Goal: Transaction & Acquisition: Purchase product/service

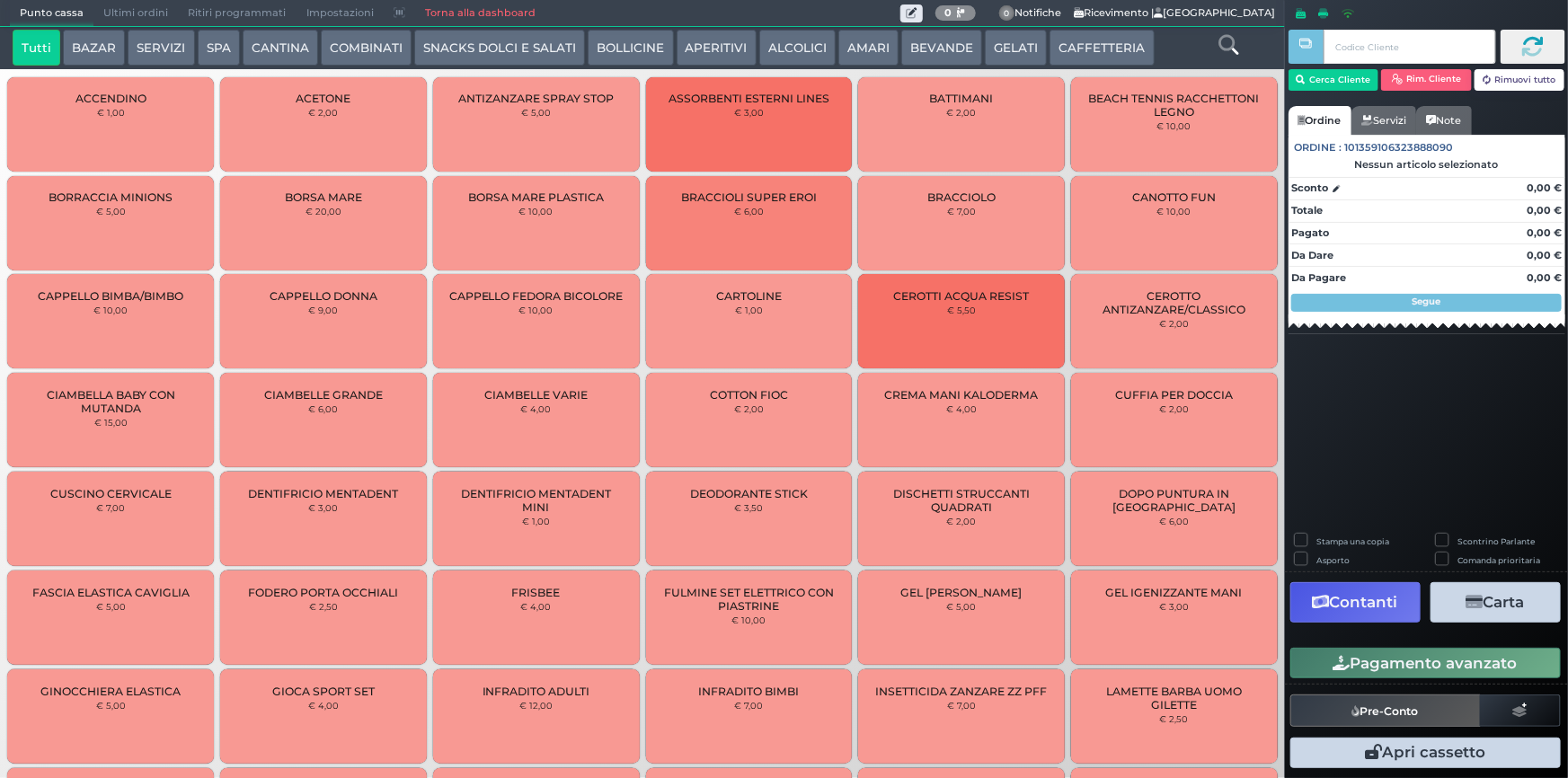
click at [540, 54] on button "SNACKS DOLCI E SALATI" at bounding box center [499, 48] width 171 height 36
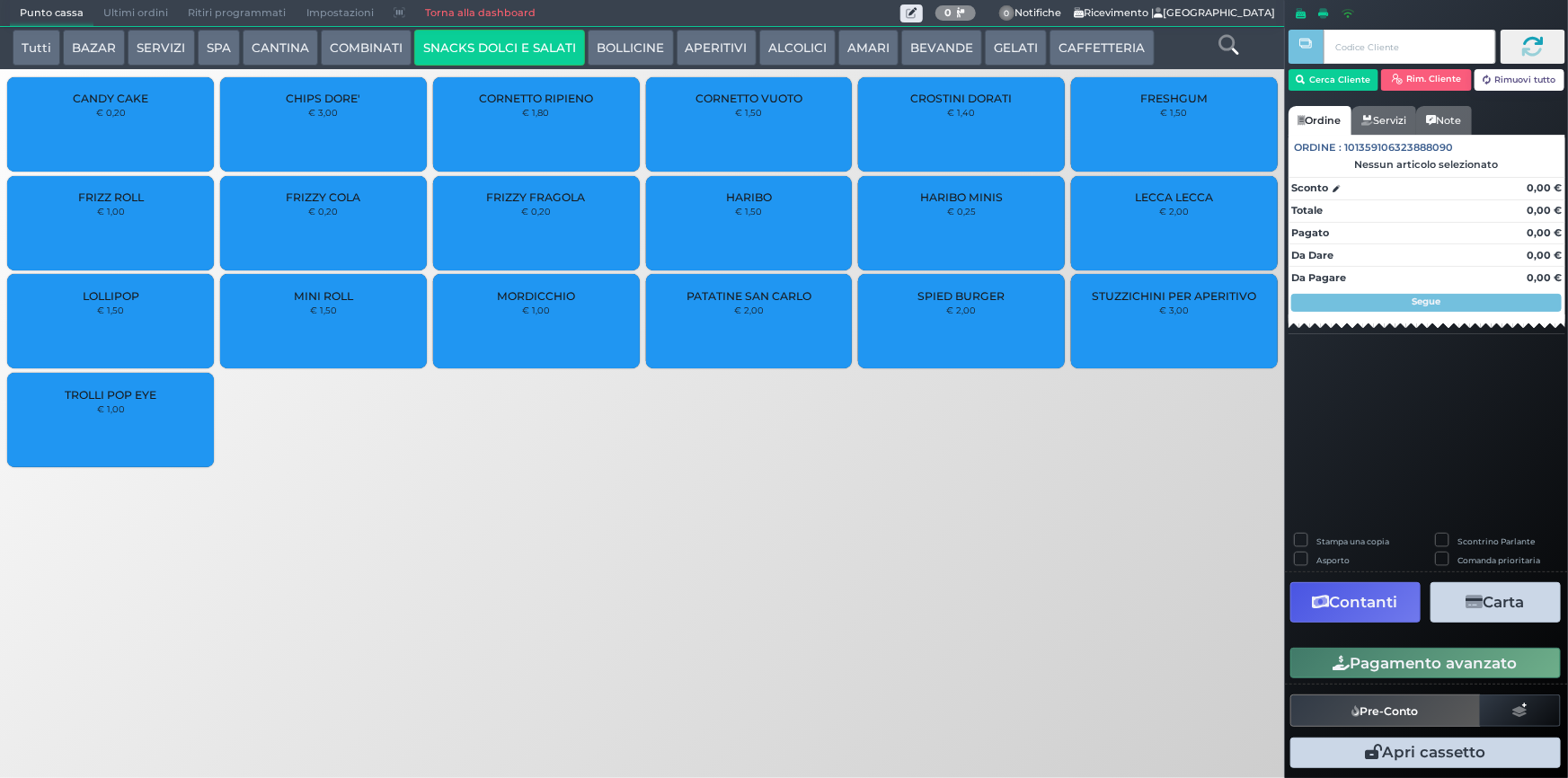
click at [494, 206] on div "FRIZZY FRAGOLA € 0,20" at bounding box center [536, 223] width 206 height 95
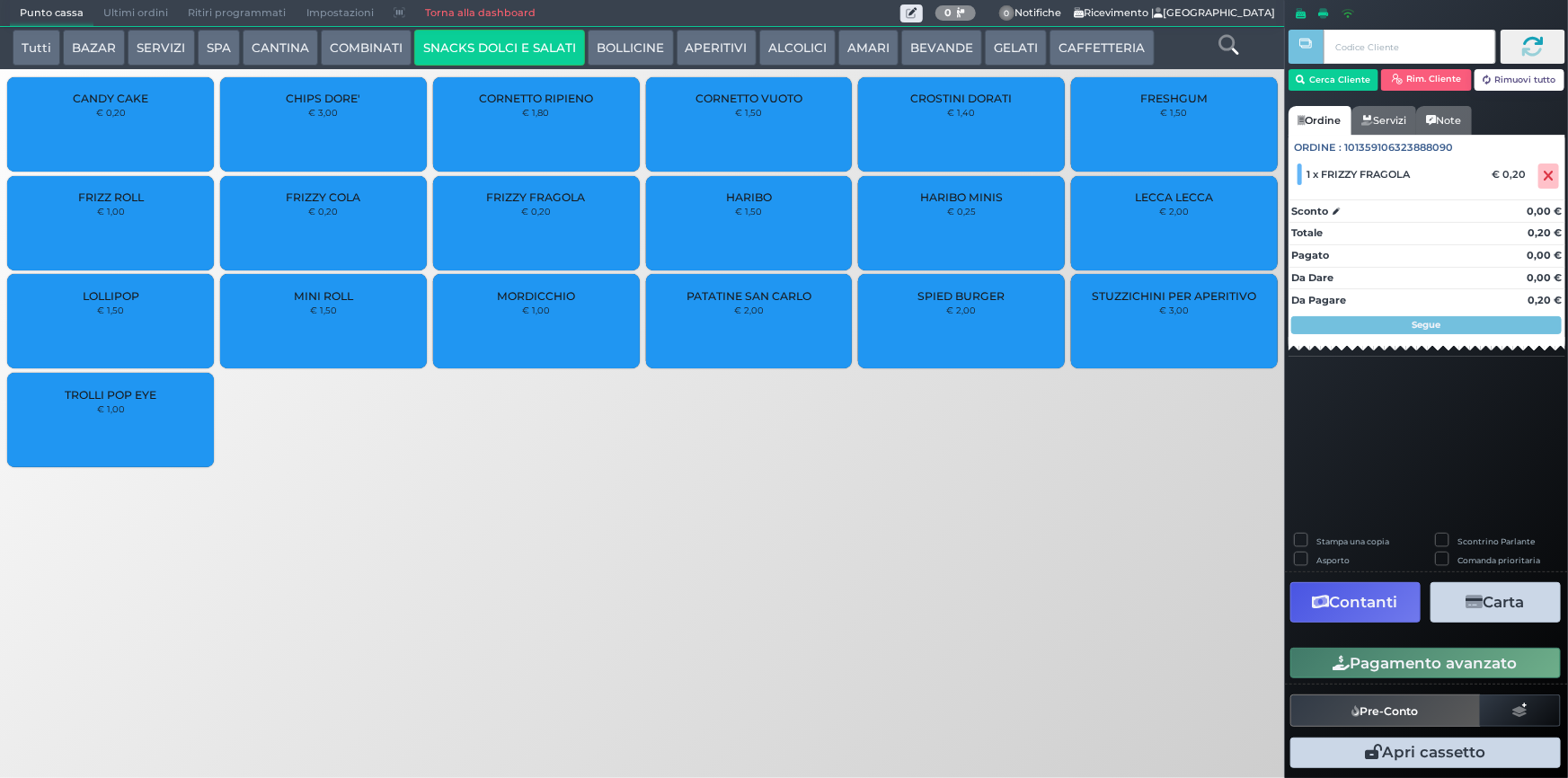
click at [1413, 660] on button "Pagamento avanzato" at bounding box center [1425, 663] width 270 height 31
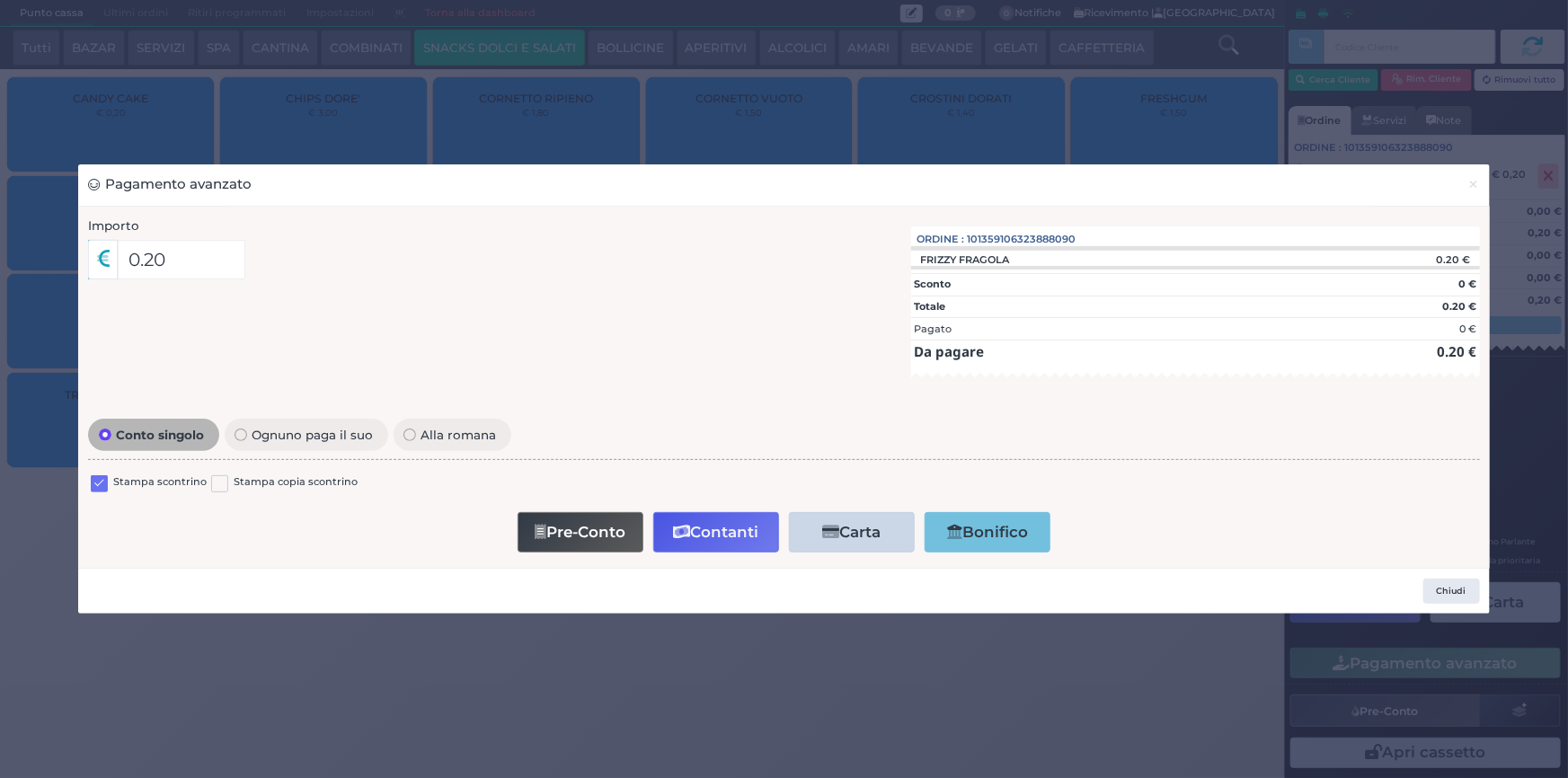
click at [98, 474] on div "Stampa scontrino Stampa copia scontrino" at bounding box center [783, 486] width 1391 height 42
click at [92, 486] on label at bounding box center [99, 484] width 17 height 17
click at [0, 0] on input "checkbox" at bounding box center [0, 0] width 0 height 0
click at [709, 525] on button "Contanti" at bounding box center [716, 533] width 126 height 41
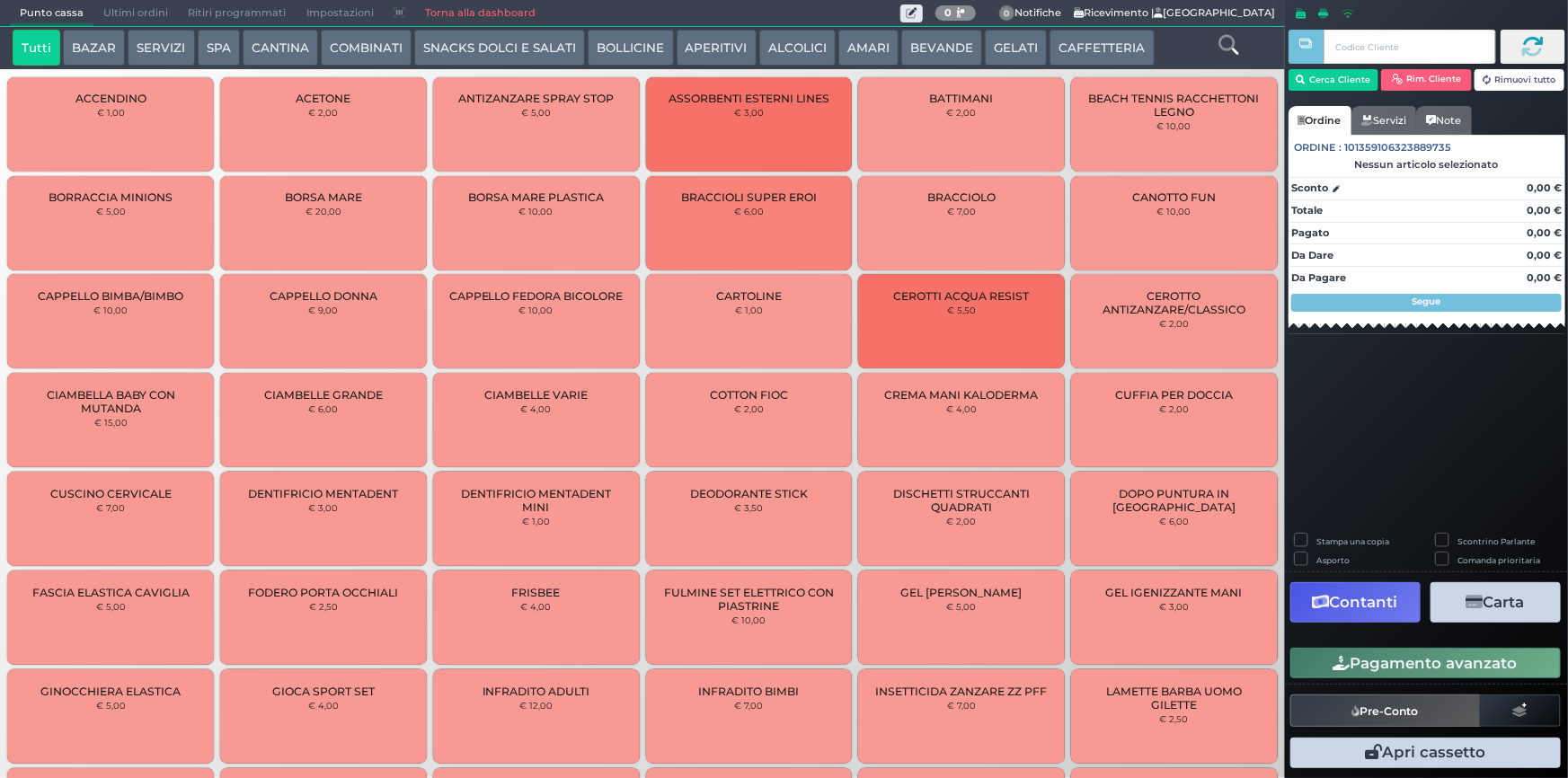
click at [483, 38] on button "SNACKS DOLCI E SALATI" at bounding box center [499, 48] width 171 height 36
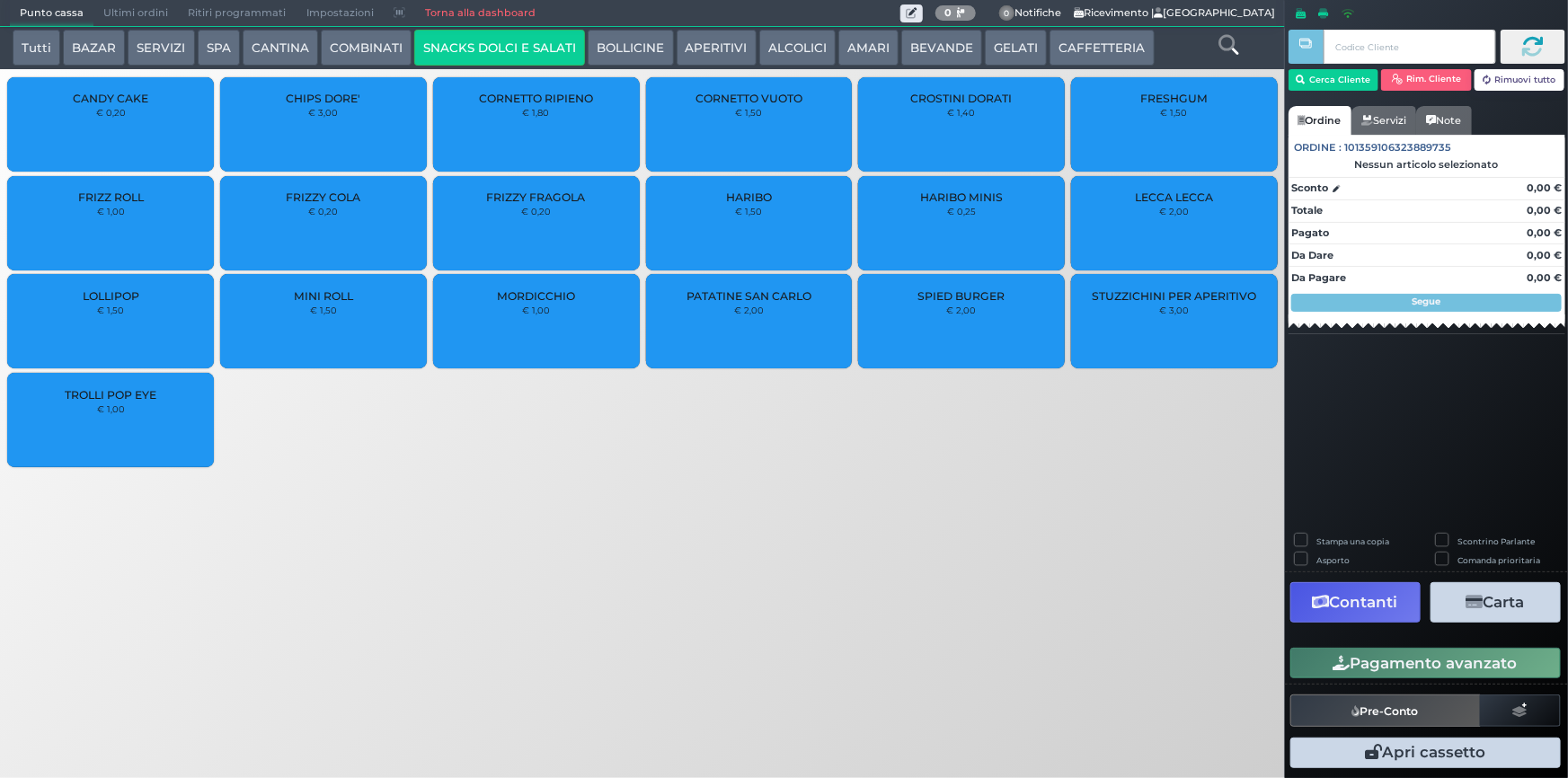
click at [580, 201] on span "FRIZZY FRAGOLA" at bounding box center [536, 197] width 99 height 14
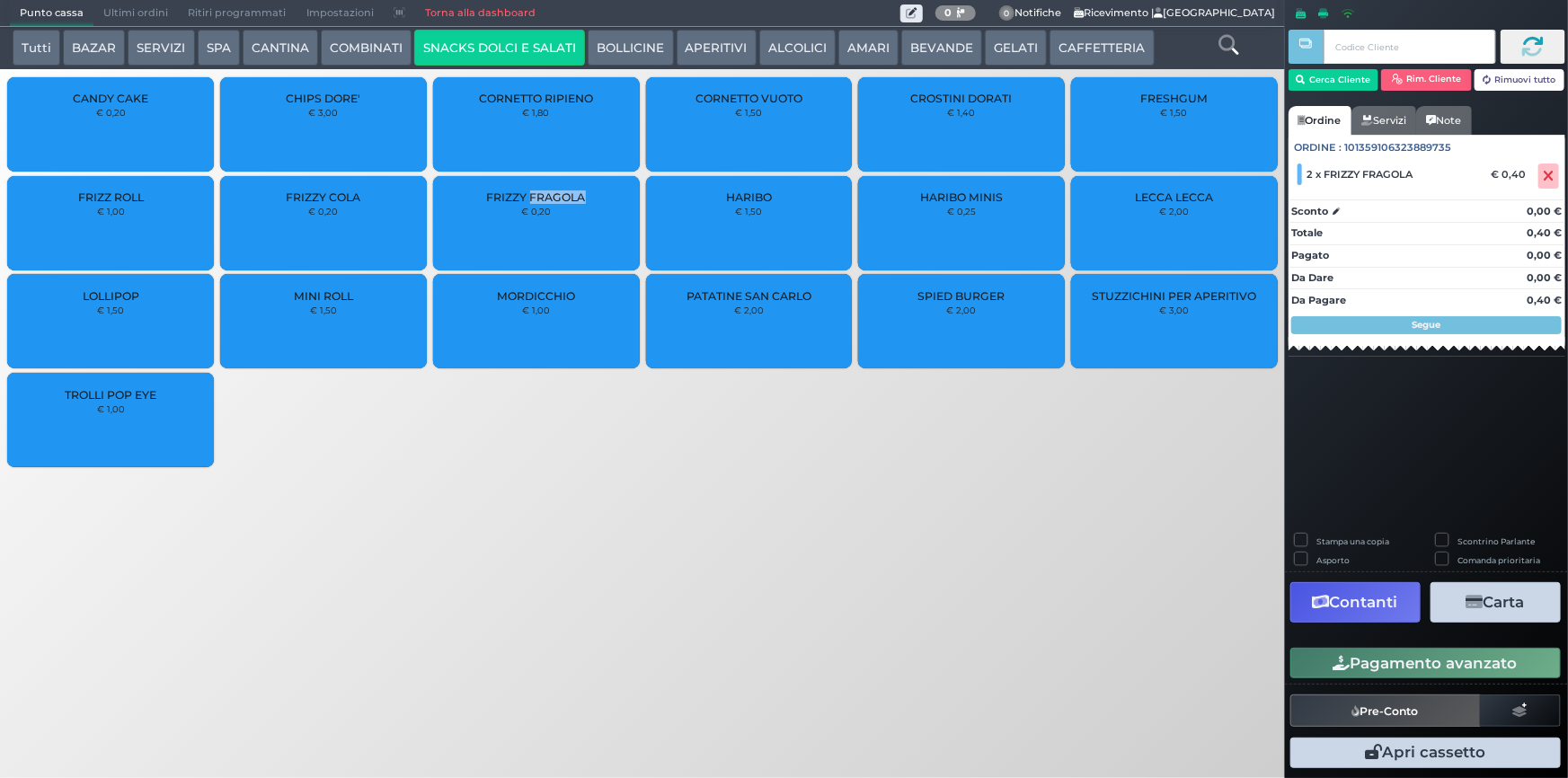
click at [1406, 662] on button "Pagamento avanzato" at bounding box center [1425, 663] width 270 height 31
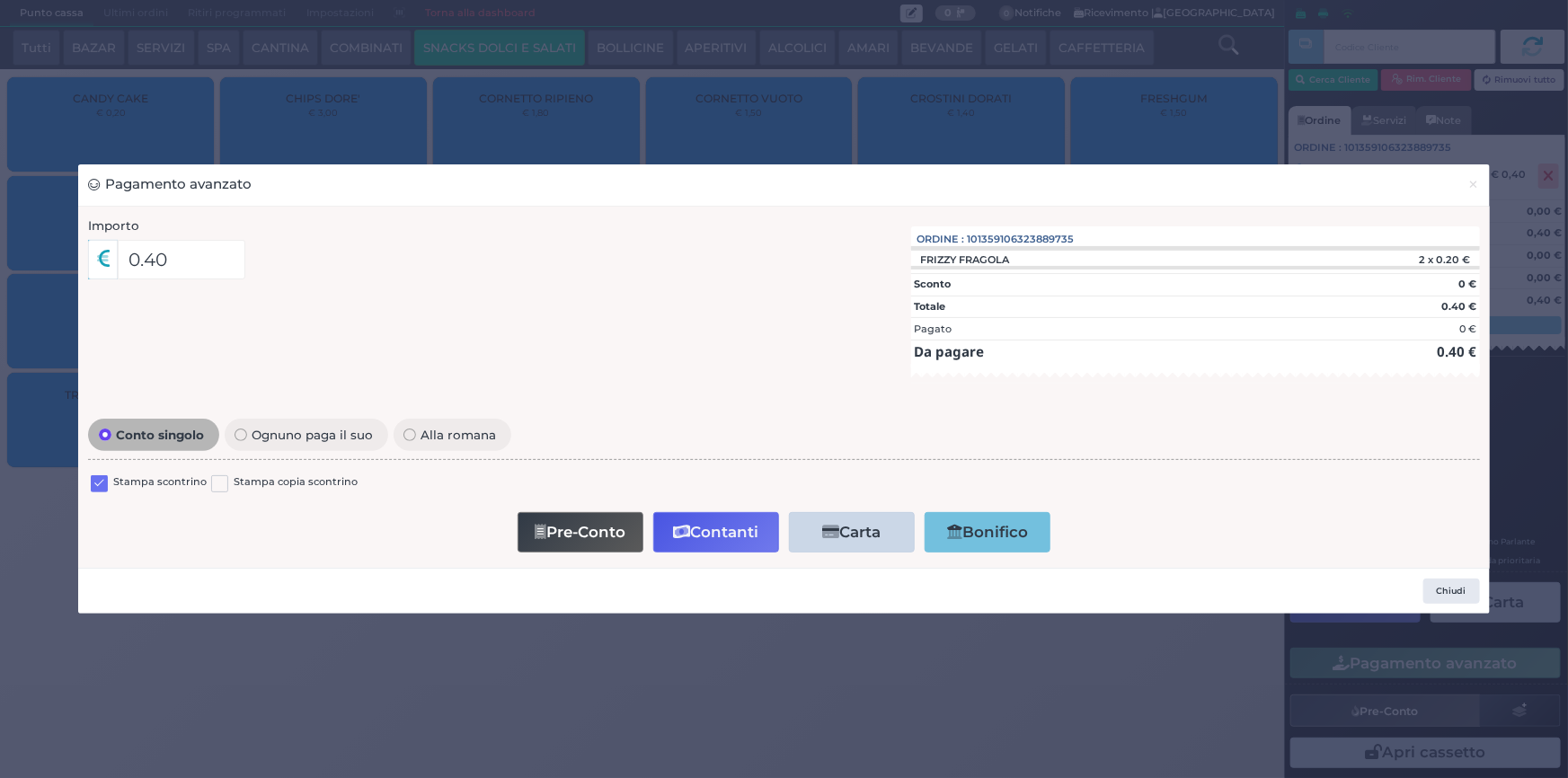
click at [98, 482] on label at bounding box center [99, 484] width 17 height 17
click at [0, 0] on input "checkbox" at bounding box center [0, 0] width 0 height 0
click at [717, 546] on button "Contanti" at bounding box center [716, 533] width 126 height 41
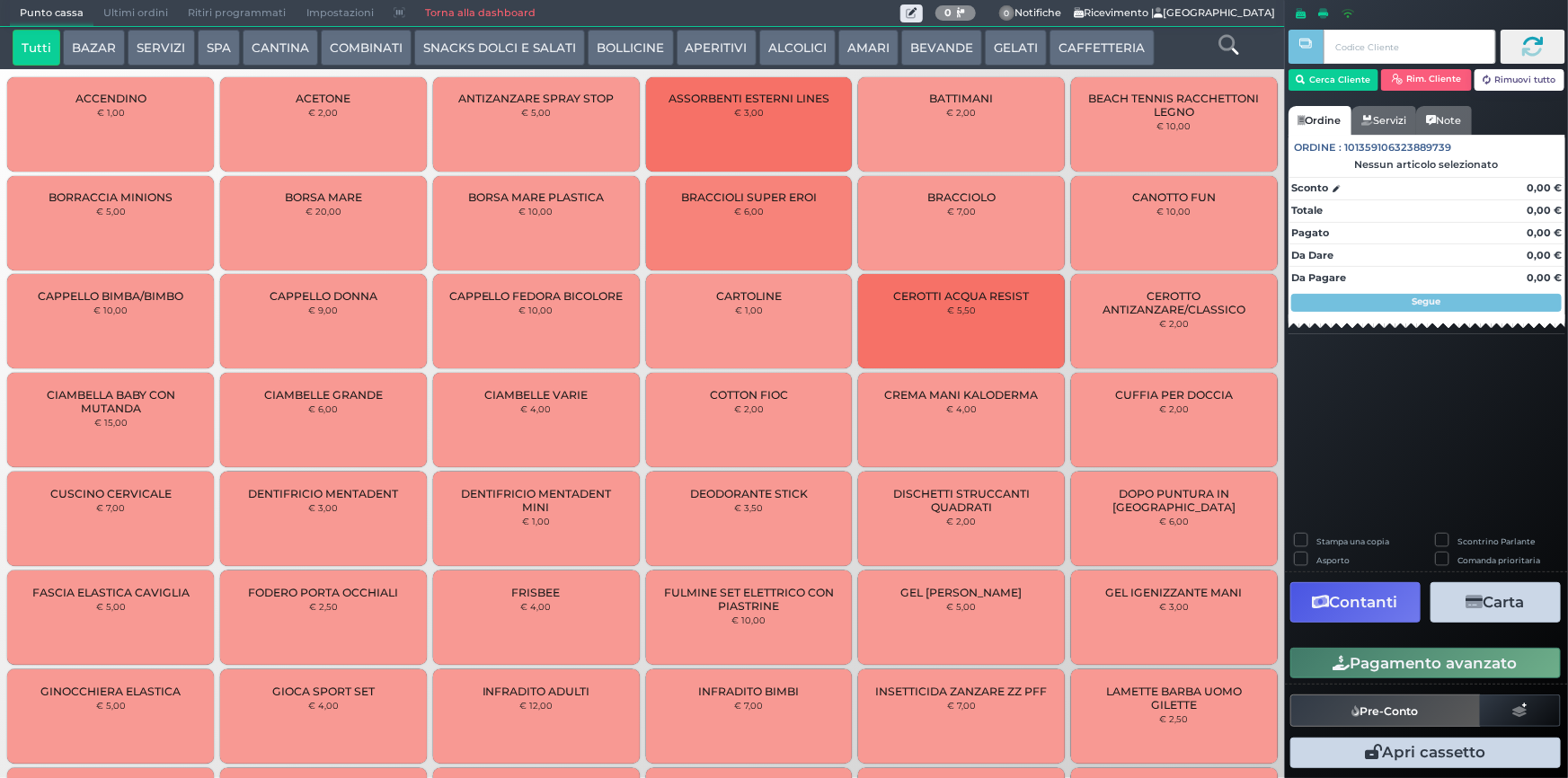
click at [171, 46] on button "SERVIZI" at bounding box center [161, 48] width 67 height 36
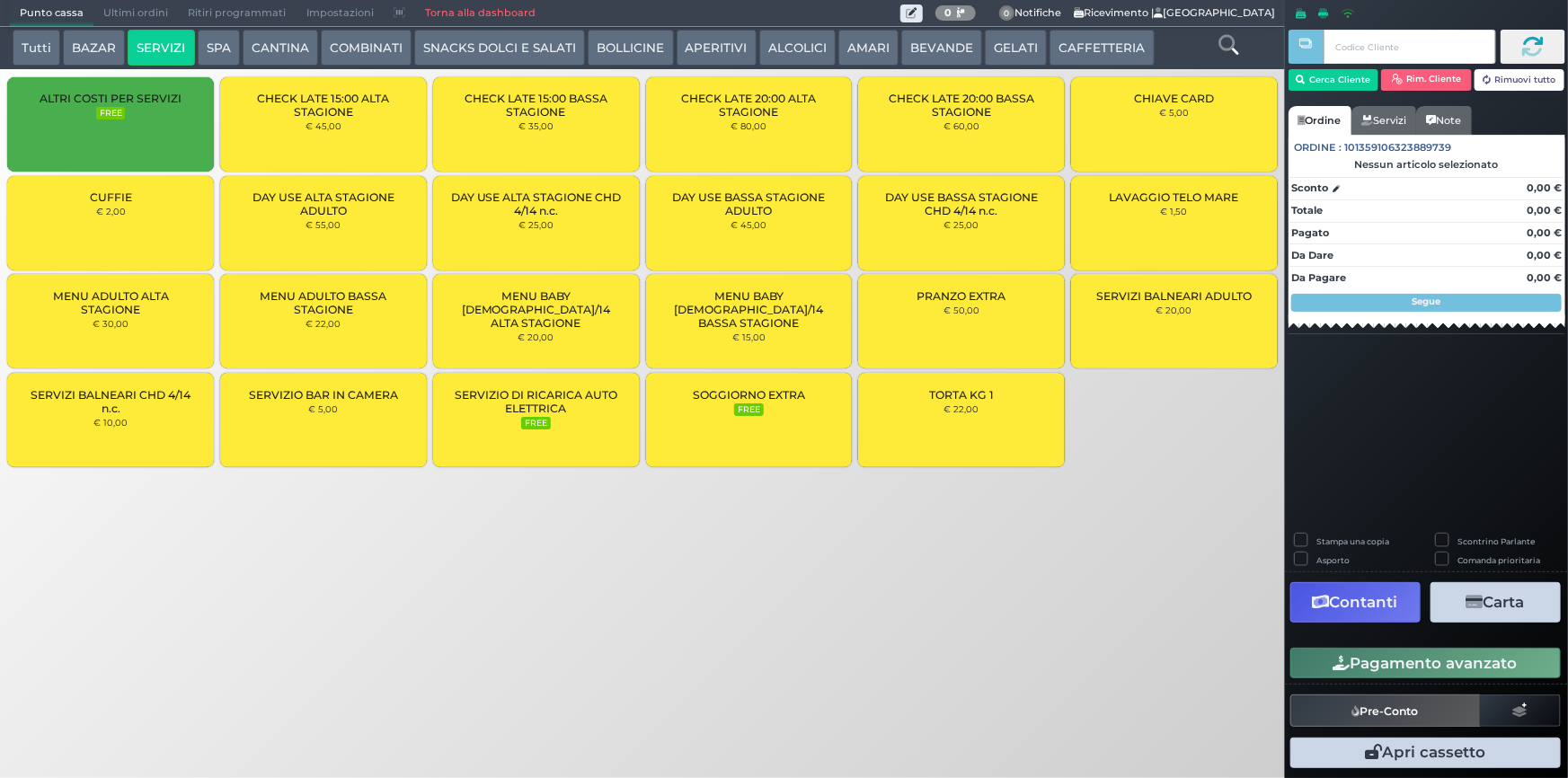
click at [1198, 210] on div "LAVAGGIO TELO MARE € 1,50" at bounding box center [1174, 223] width 206 height 95
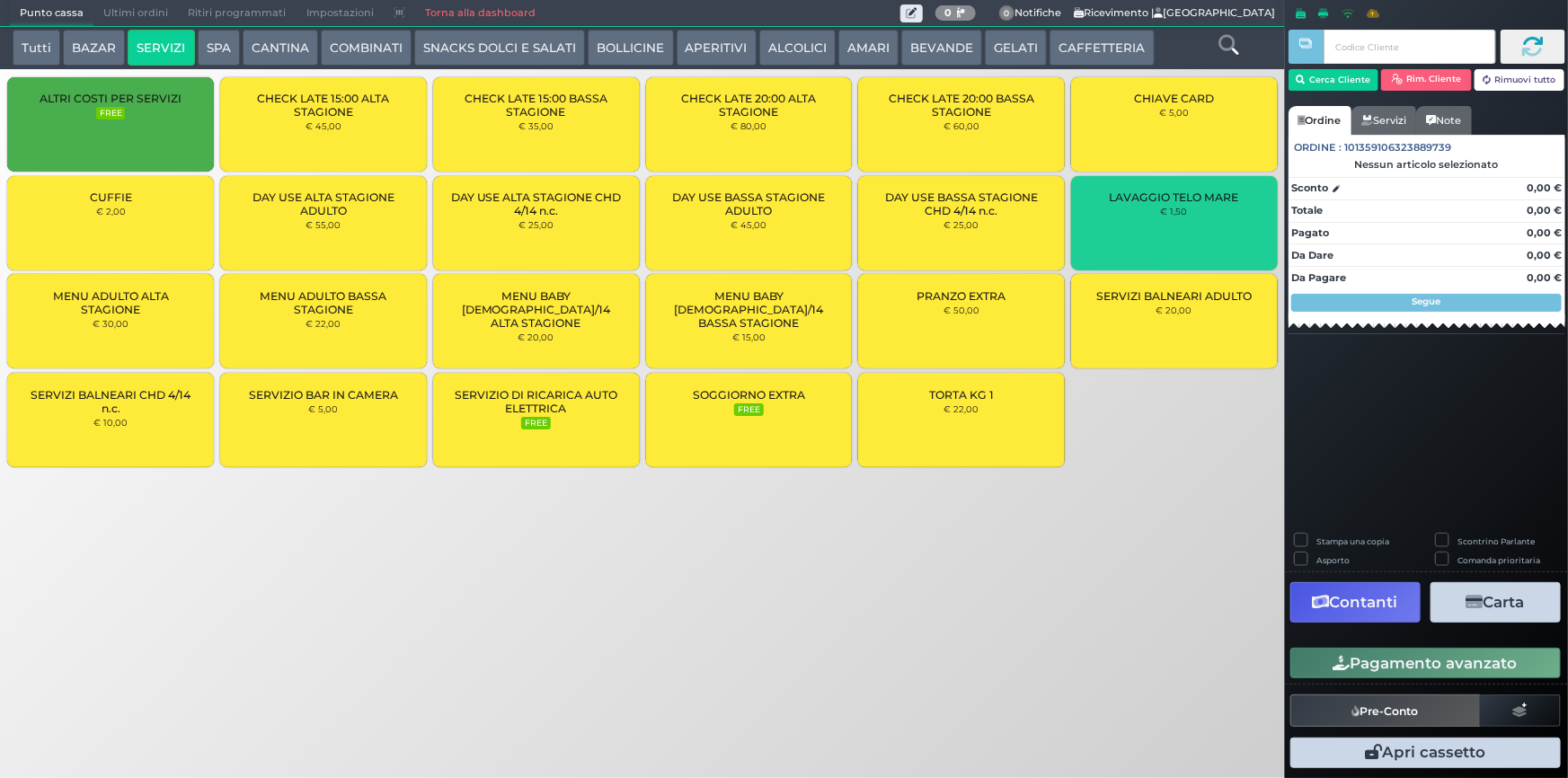
click at [1198, 210] on div "LAVAGGIO TELO MARE € 1,50" at bounding box center [1174, 223] width 206 height 95
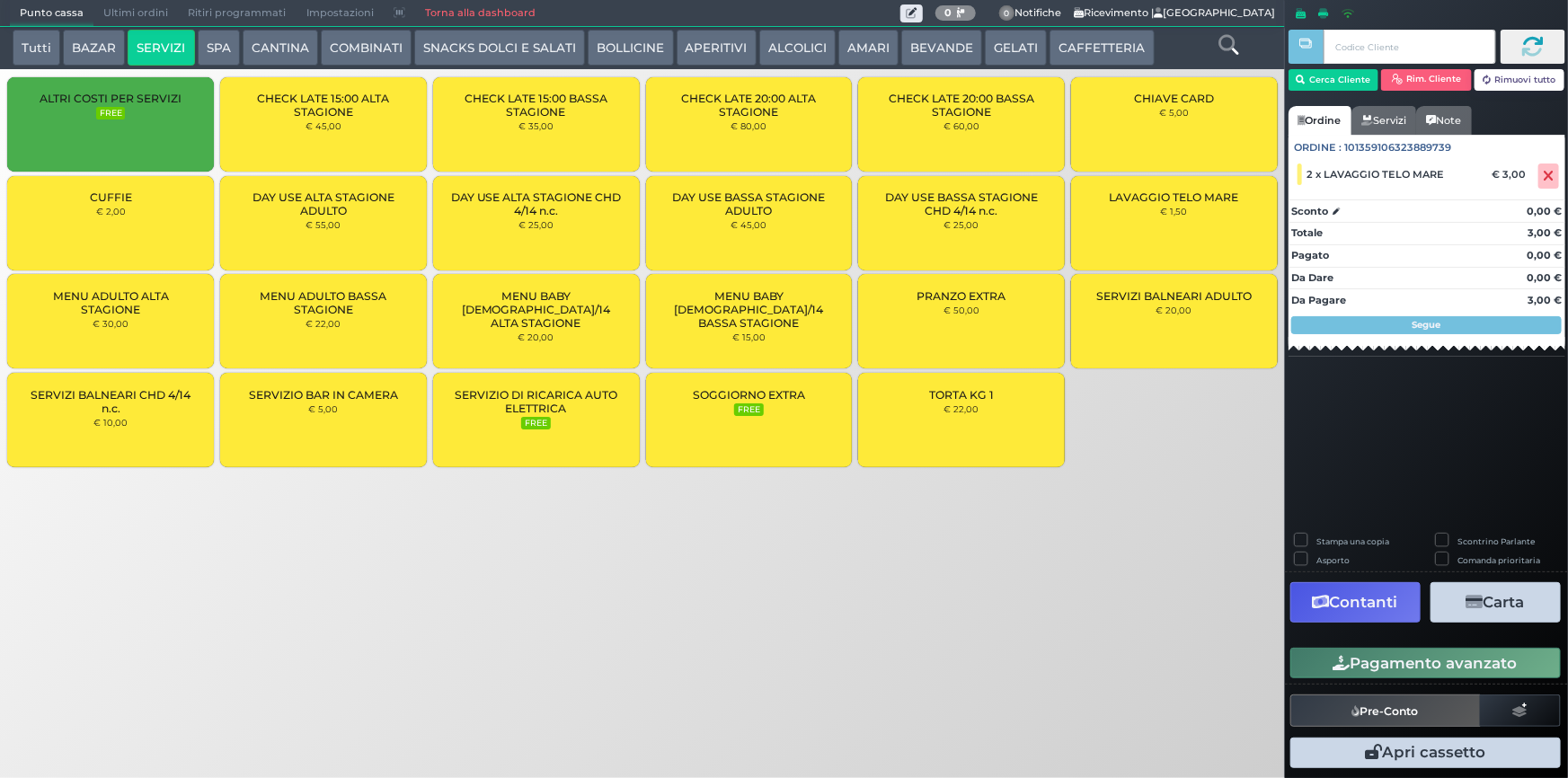
click at [1198, 210] on div "LAVAGGIO TELO MARE € 1,50" at bounding box center [1174, 223] width 206 height 95
click at [1345, 83] on button "Cerca Cliente" at bounding box center [1334, 80] width 91 height 22
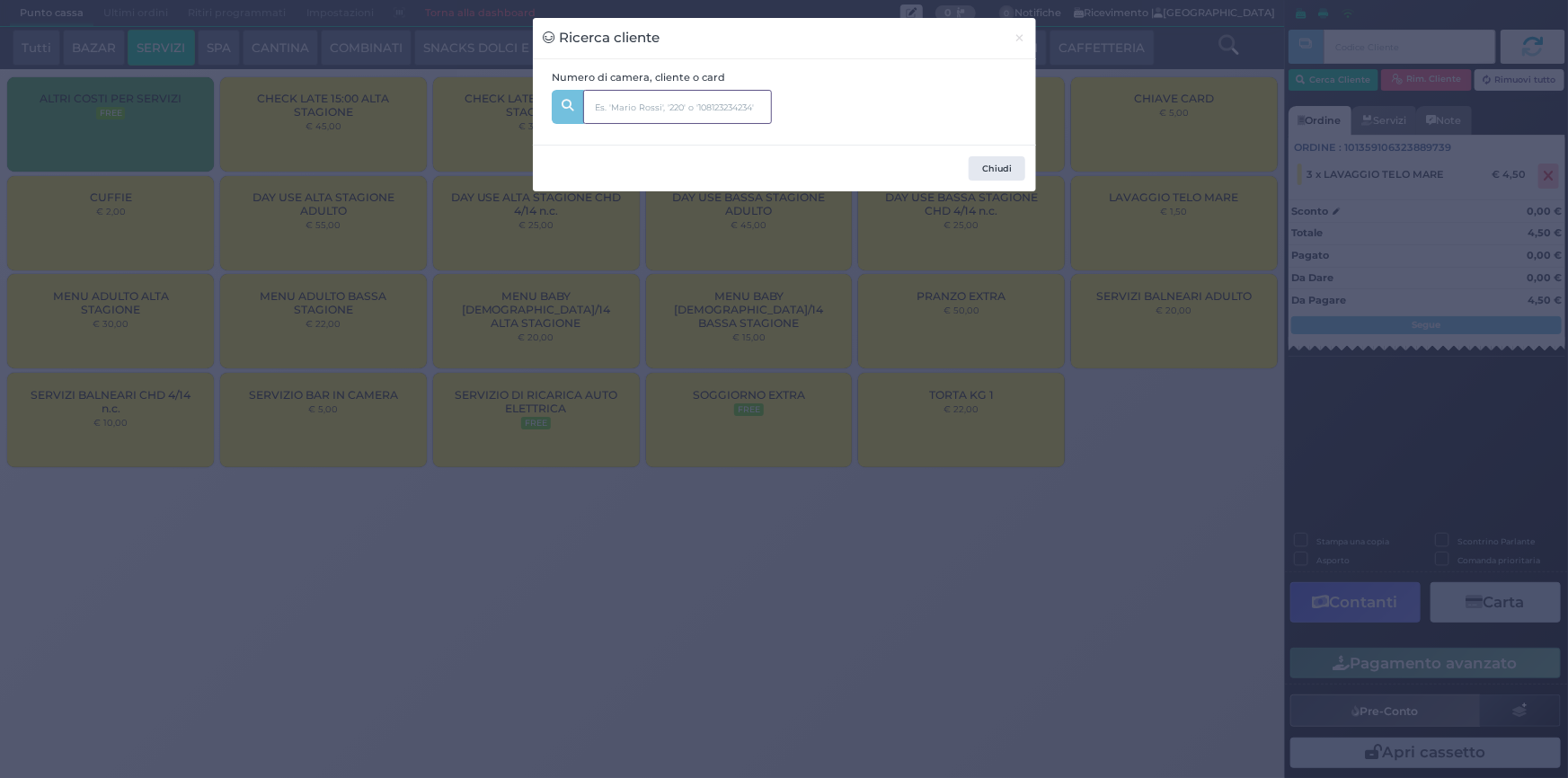
click at [658, 103] on input "text" at bounding box center [677, 107] width 189 height 34
type input "326"
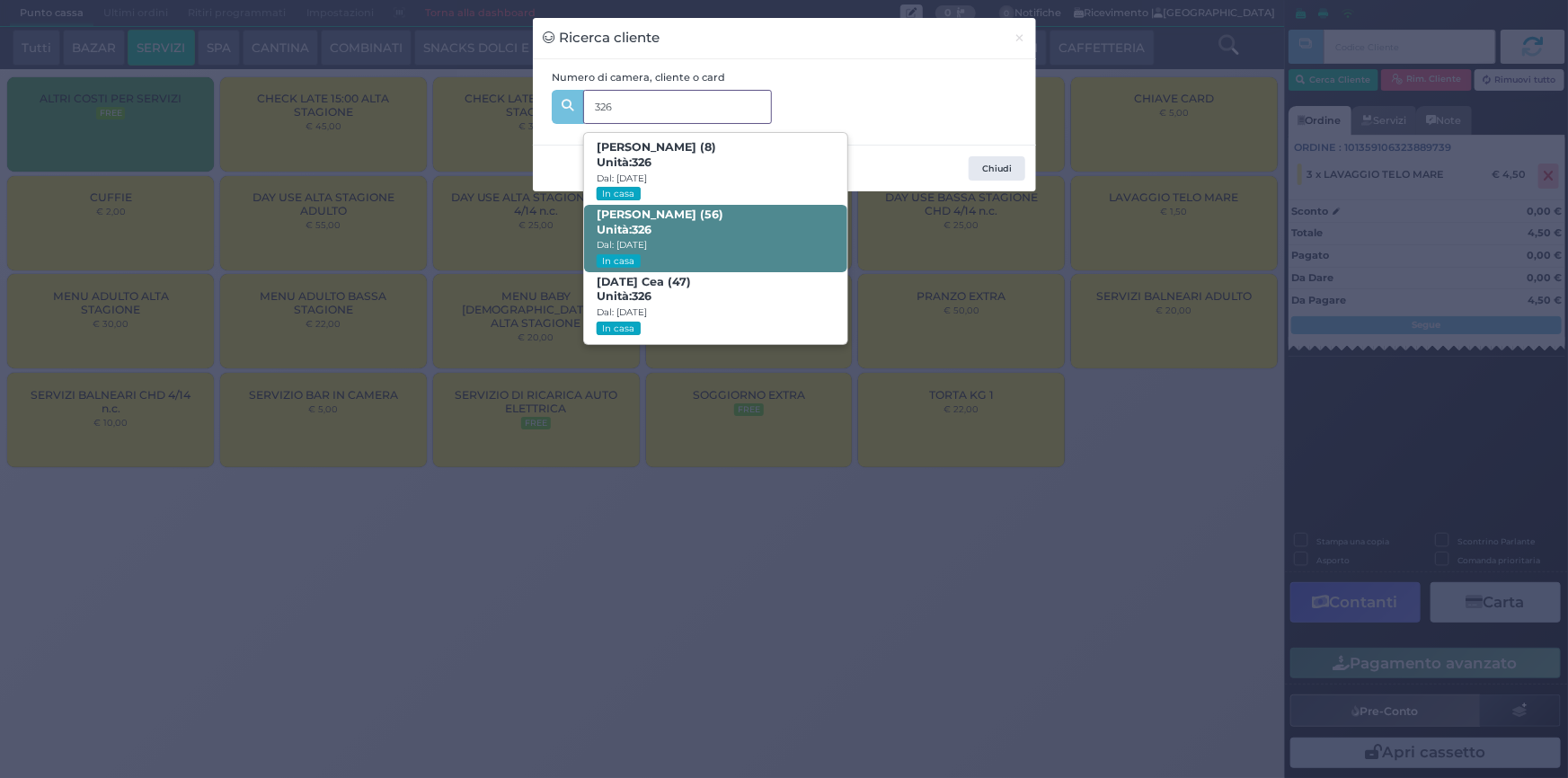
click at [742, 250] on span "Michele Marzano (56) Unità: 326 Dal: 31/08/2025 In casa" at bounding box center [716, 238] width 263 height 68
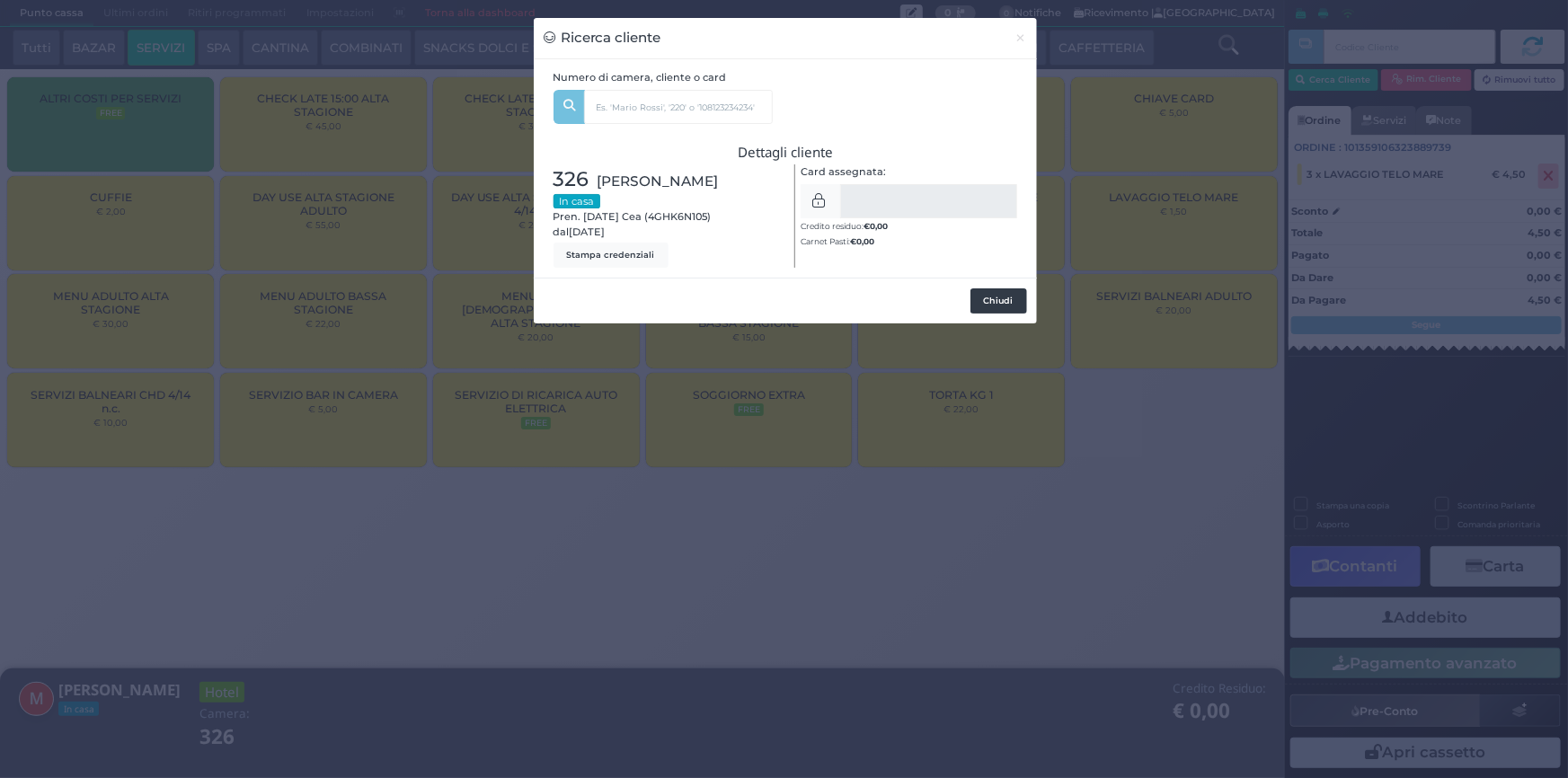
click at [1015, 309] on button "Chiudi" at bounding box center [998, 300] width 57 height 25
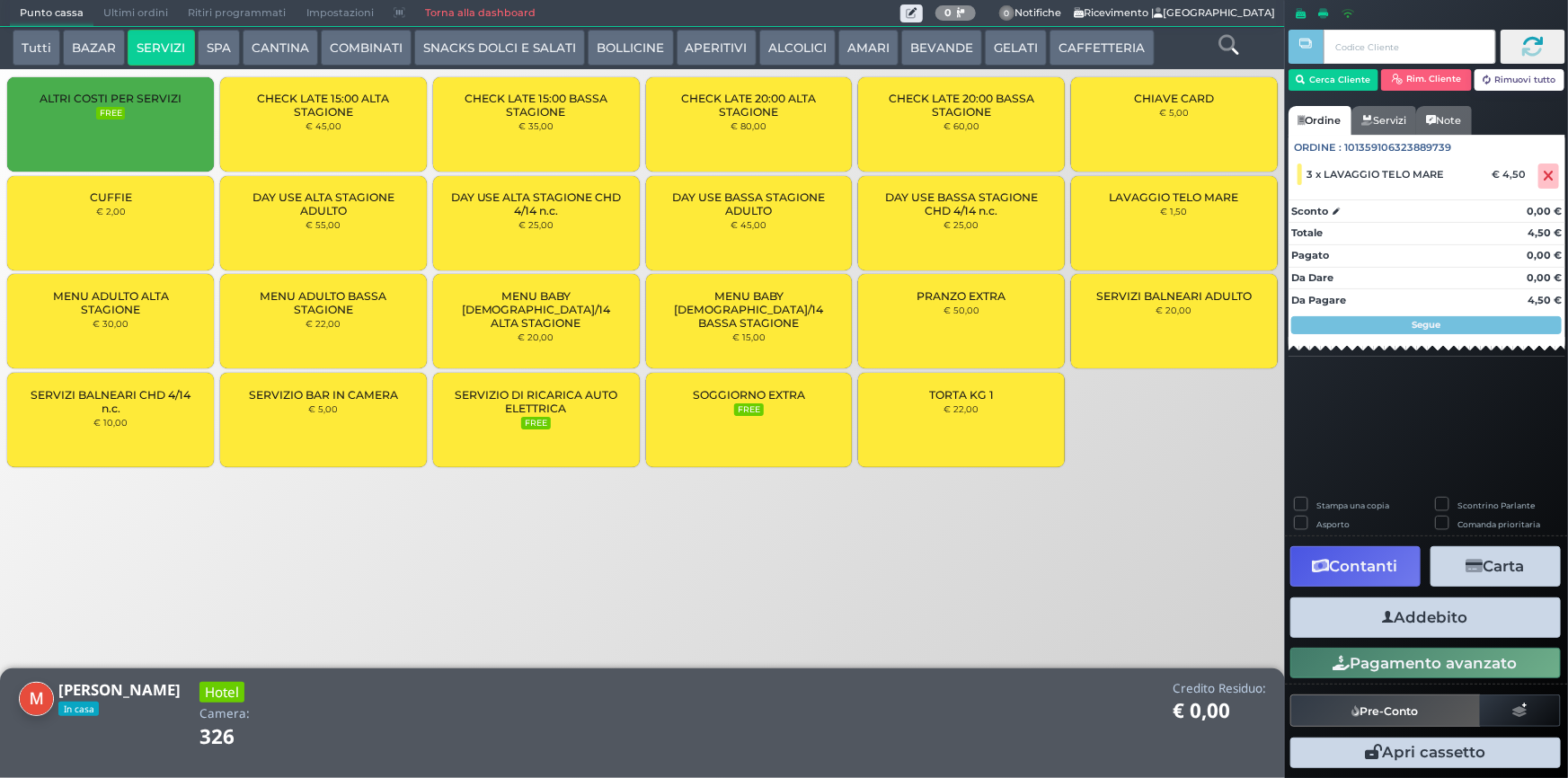
click at [1484, 621] on button "Addebito" at bounding box center [1425, 617] width 270 height 41
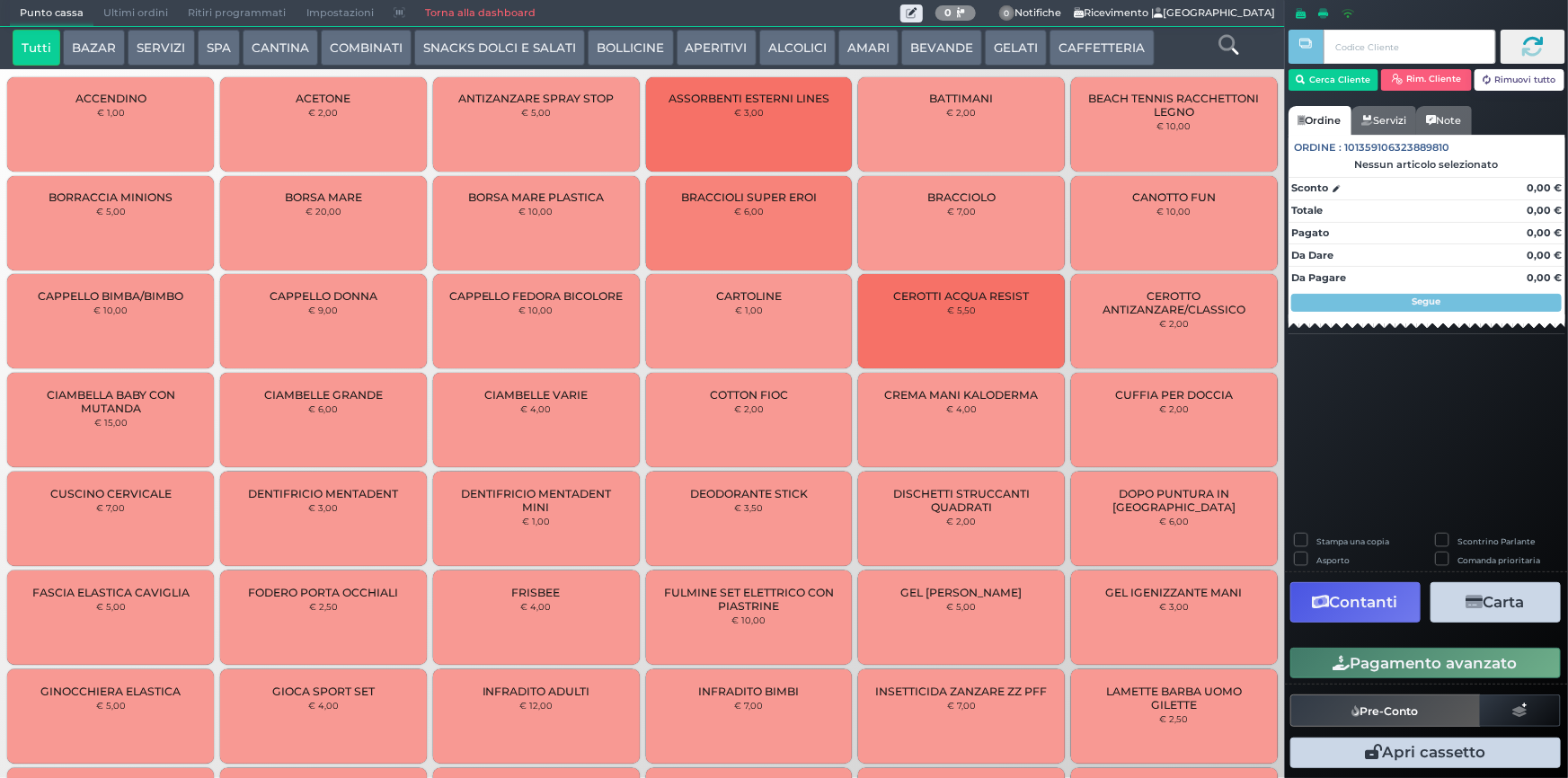
click at [144, 50] on button "SERVIZI" at bounding box center [161, 48] width 67 height 36
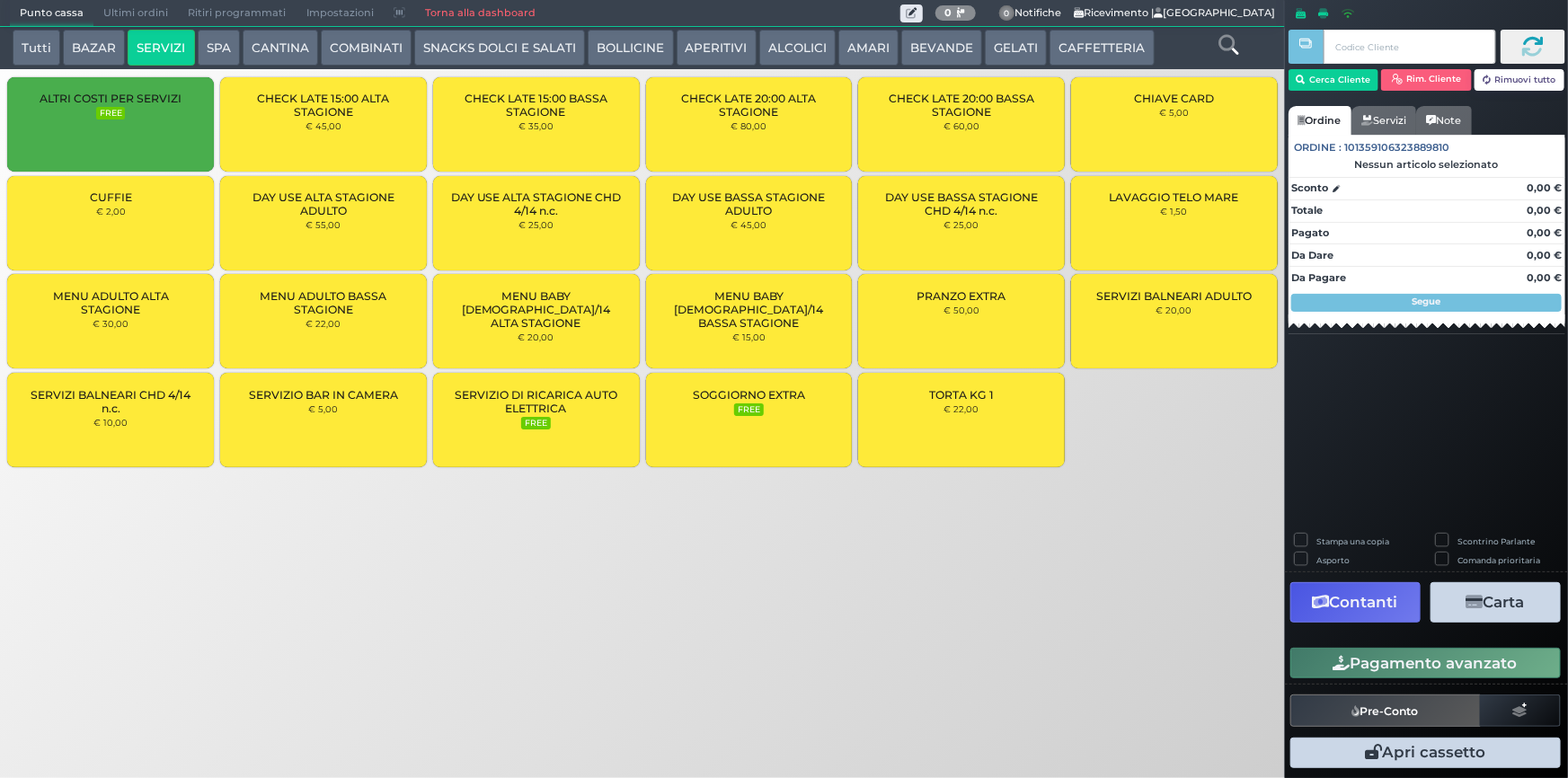
click at [99, 41] on button "BAZAR" at bounding box center [94, 48] width 62 height 36
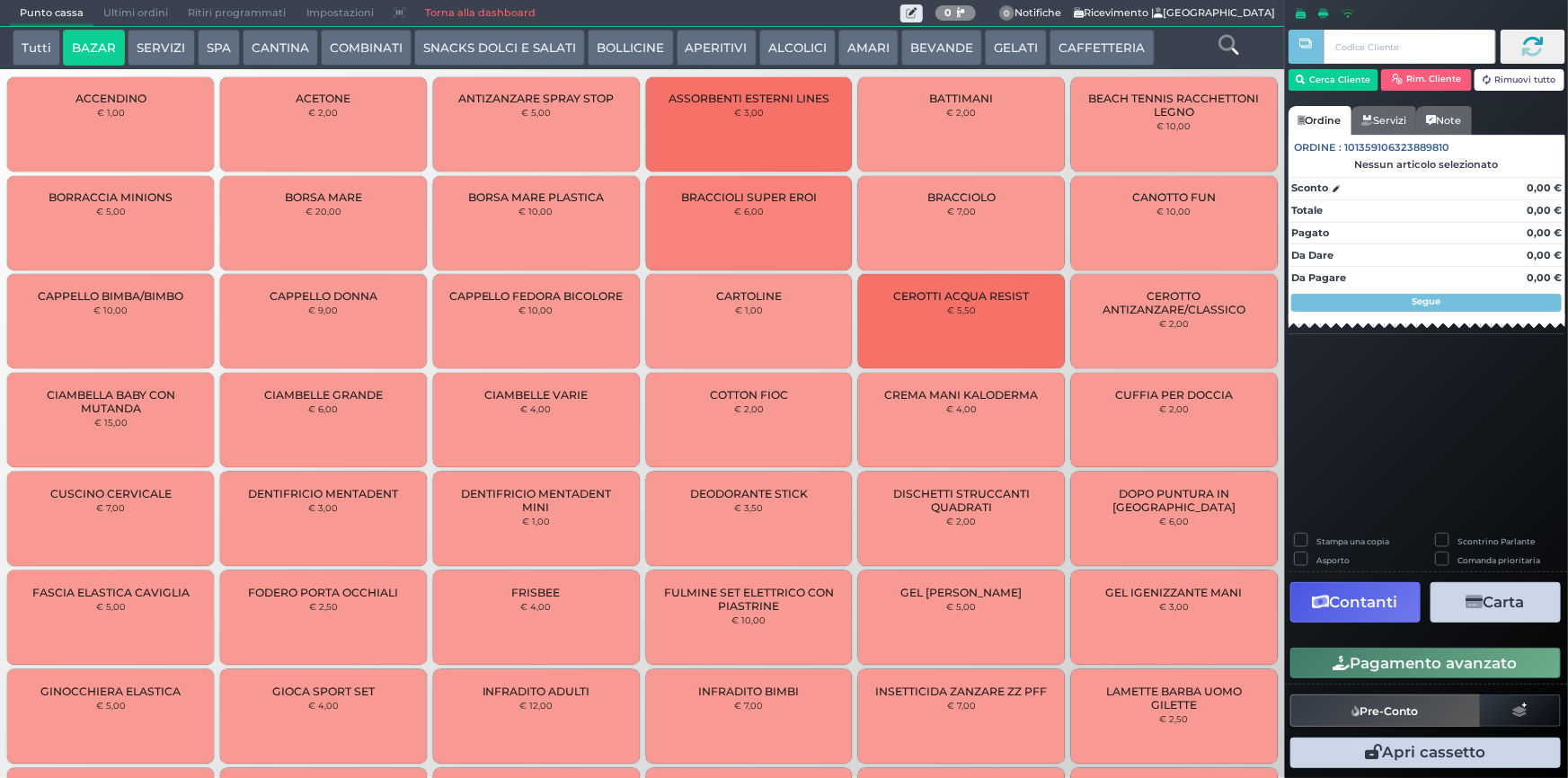
click at [164, 49] on button "SERVIZI" at bounding box center [161, 48] width 67 height 36
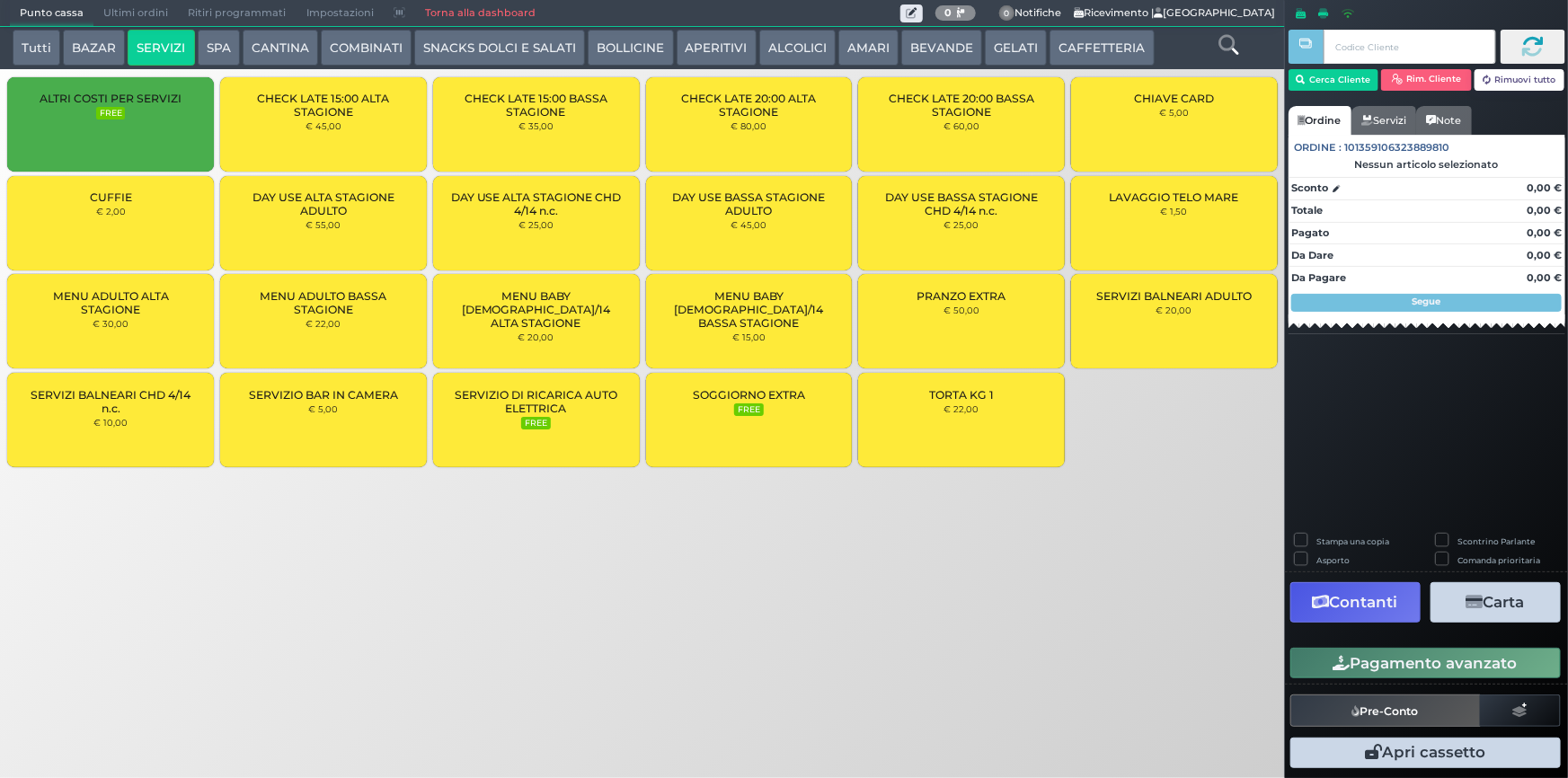
click at [222, 39] on button "SPA" at bounding box center [218, 48] width 42 height 36
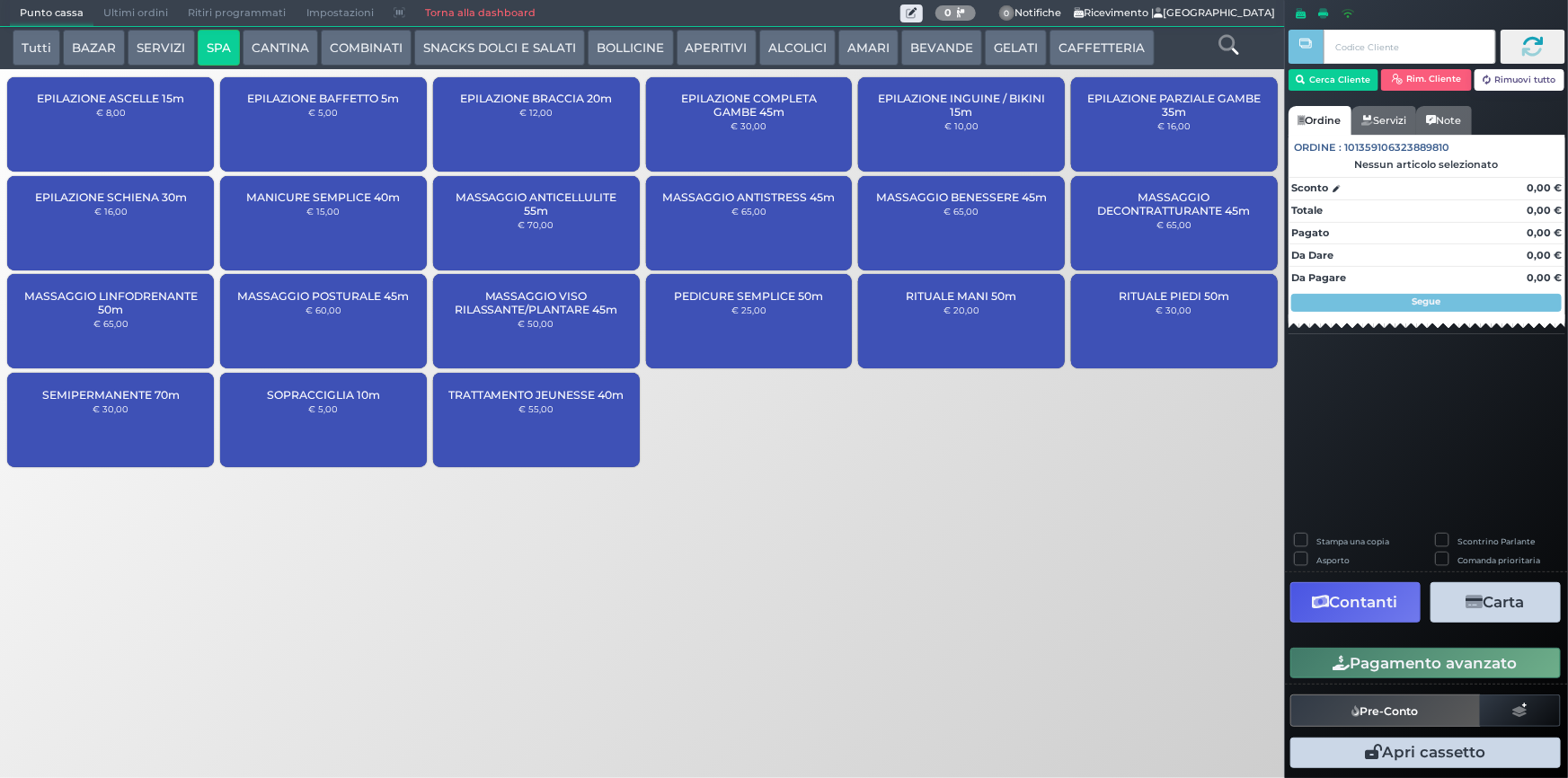
click at [272, 51] on button "CANTINA" at bounding box center [280, 48] width 76 height 36
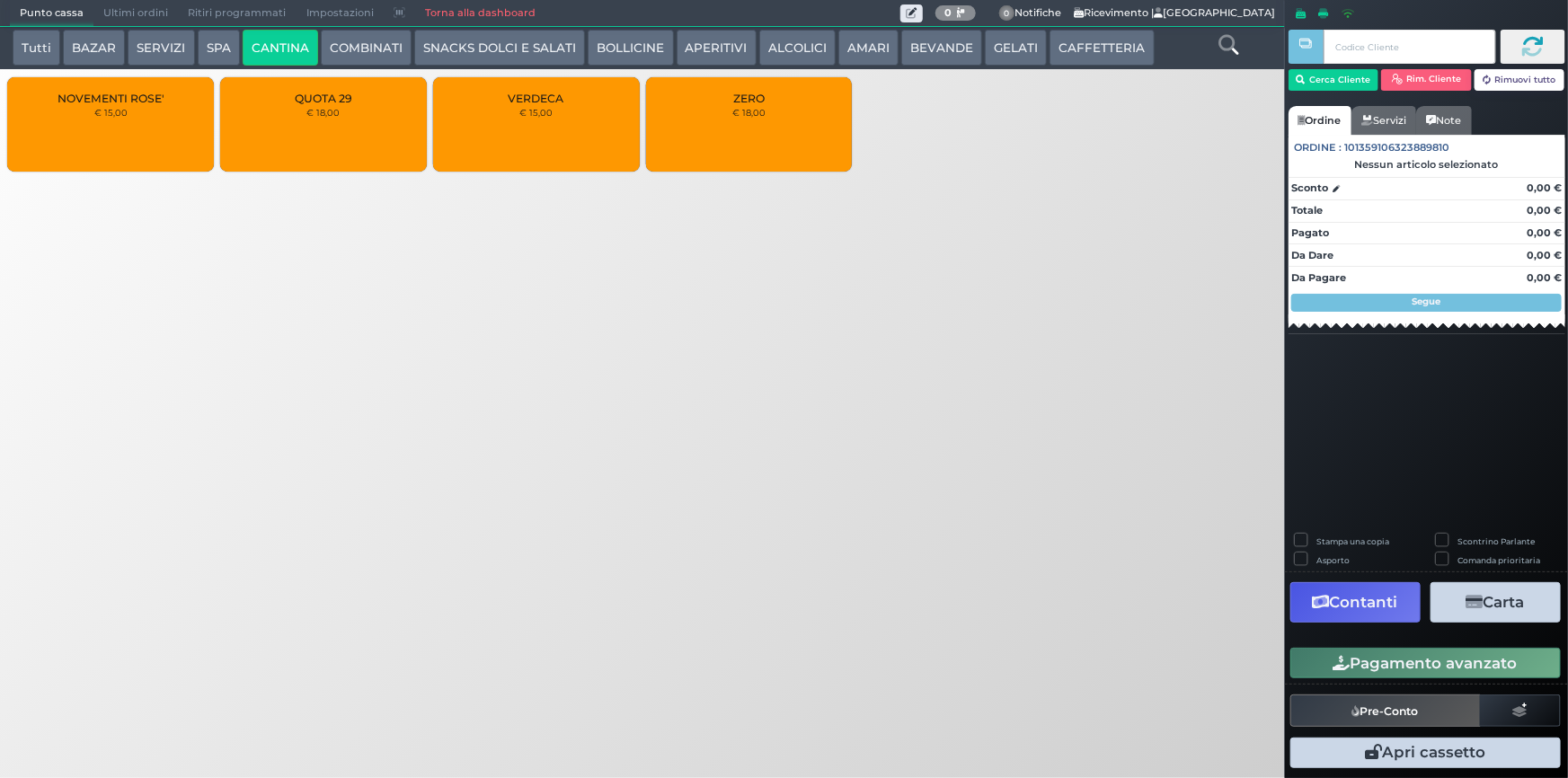
click at [147, 57] on button "SERVIZI" at bounding box center [161, 48] width 67 height 36
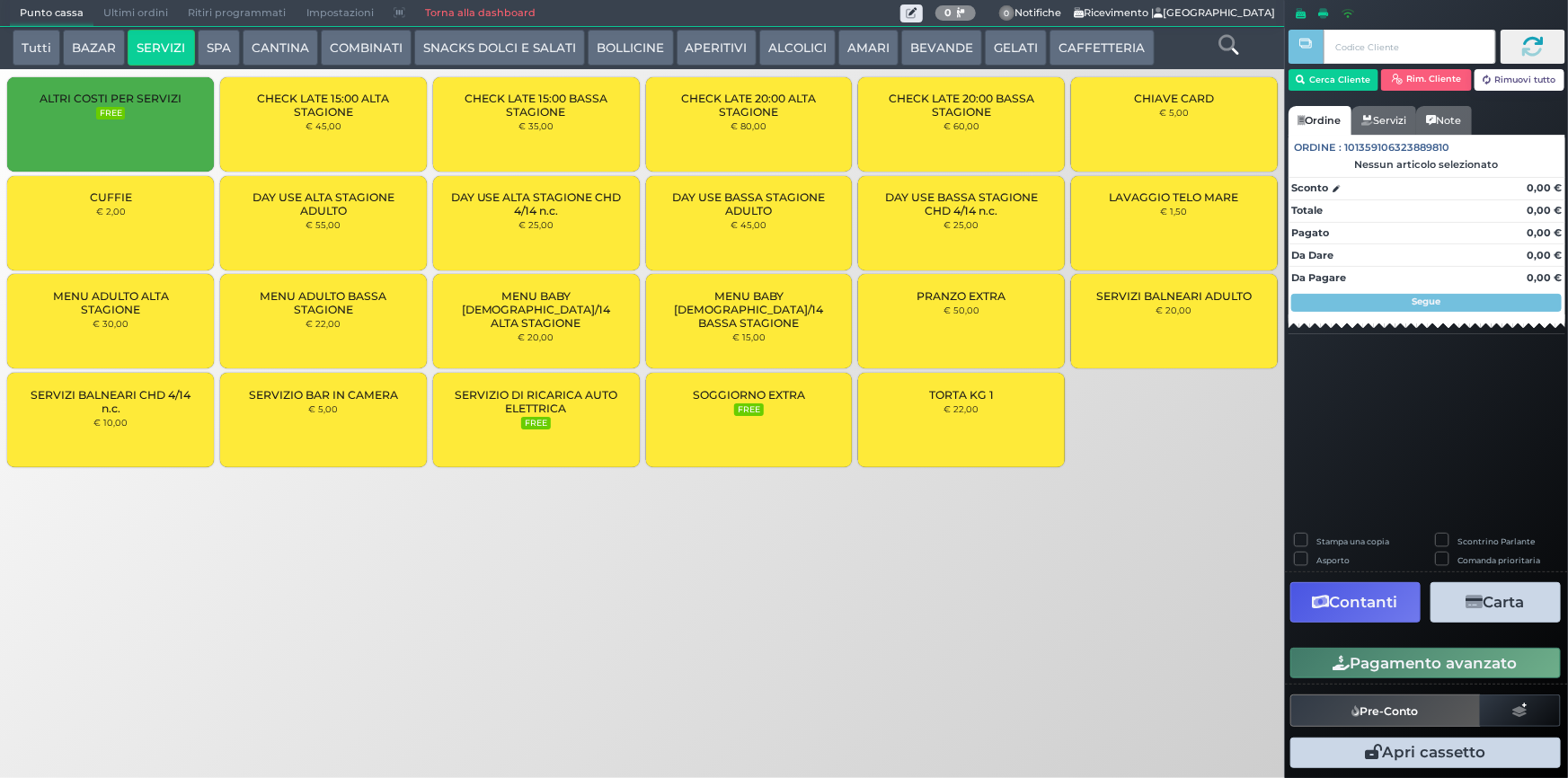
click at [1164, 199] on span "LAVAGGIO TELO MARE" at bounding box center [1175, 197] width 130 height 14
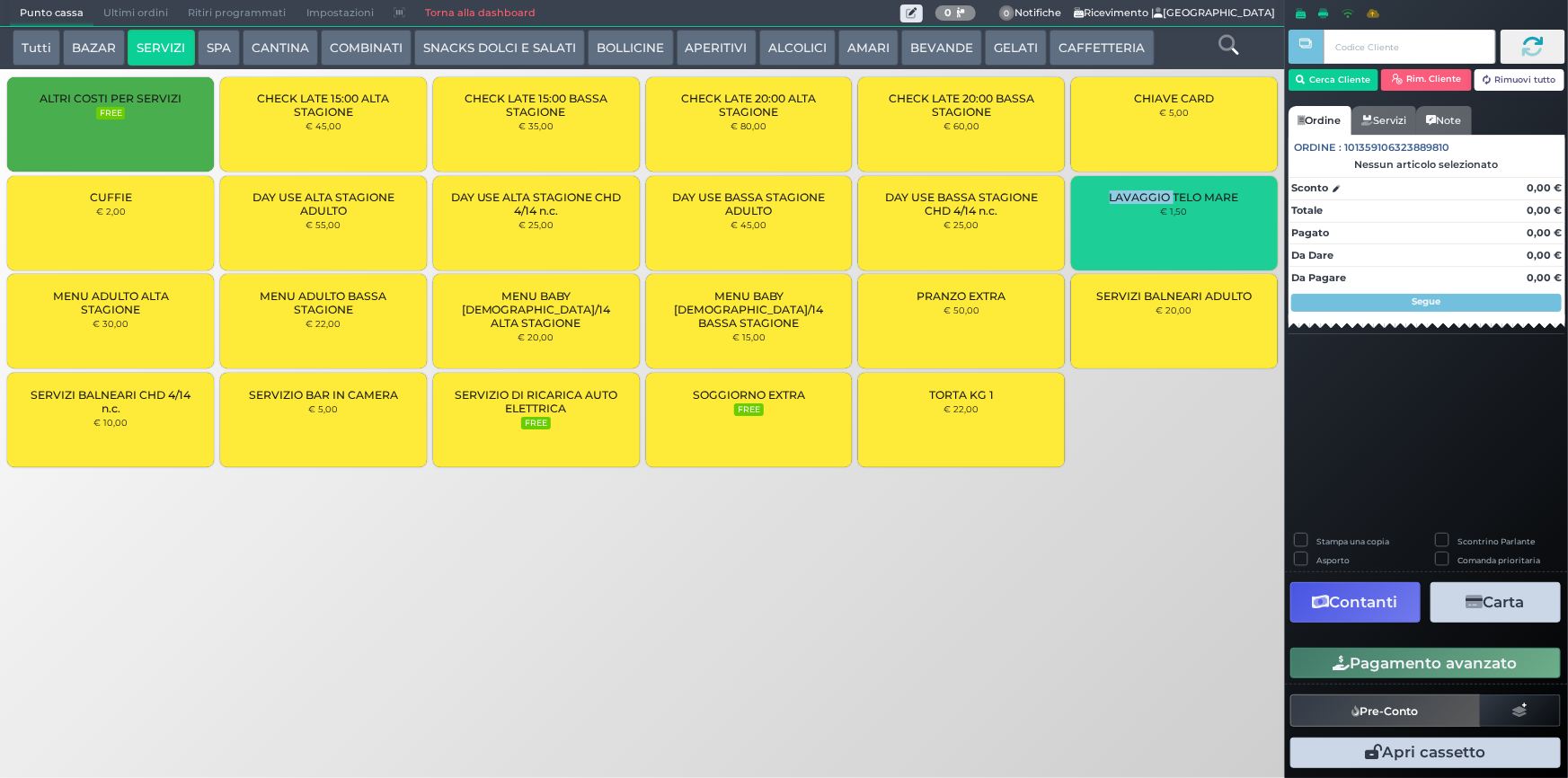
click at [1164, 199] on span "LAVAGGIO TELO MARE" at bounding box center [1175, 197] width 130 height 14
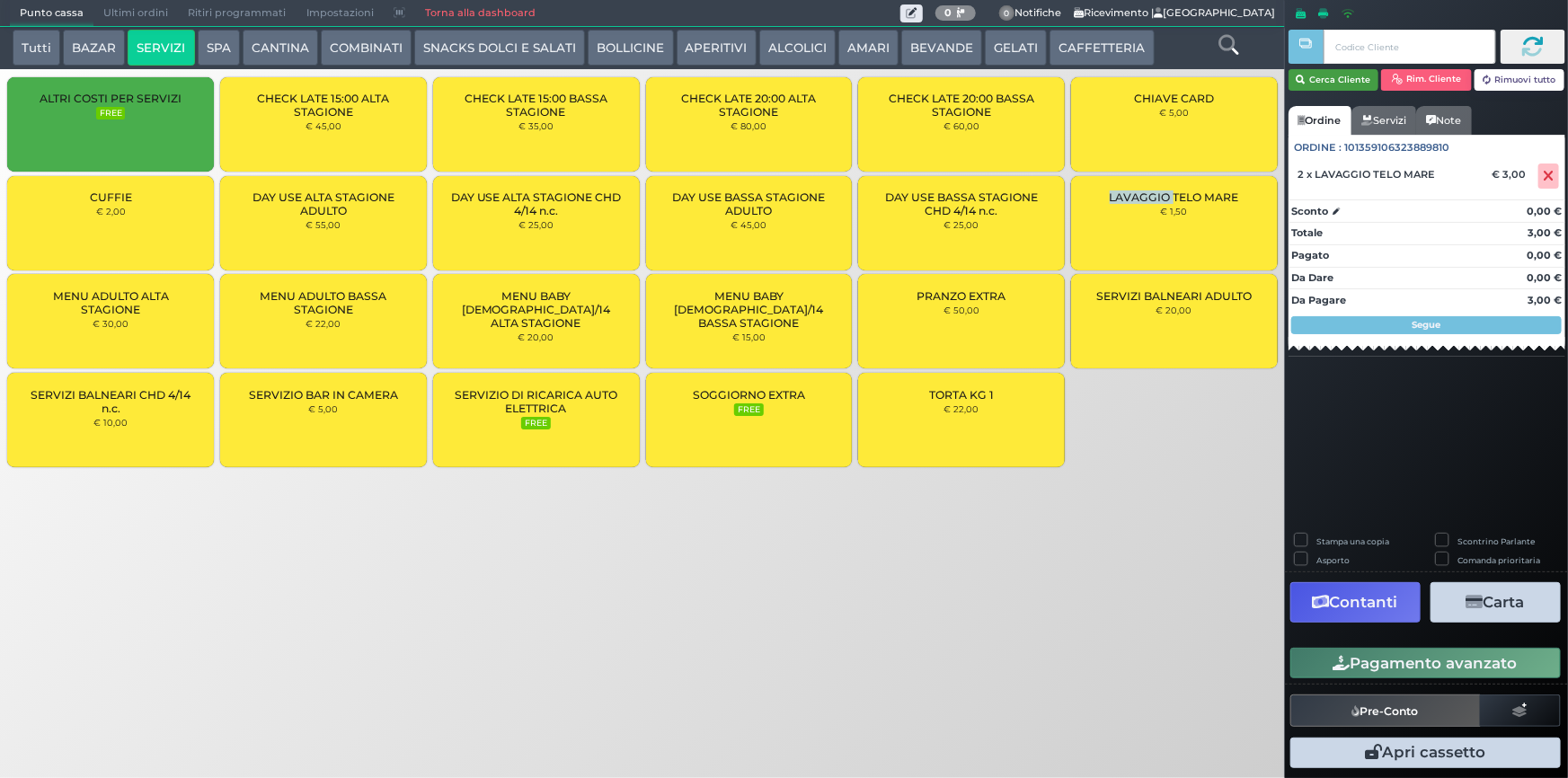
click at [1298, 73] on icon "button" at bounding box center [1301, 80] width 9 height 15
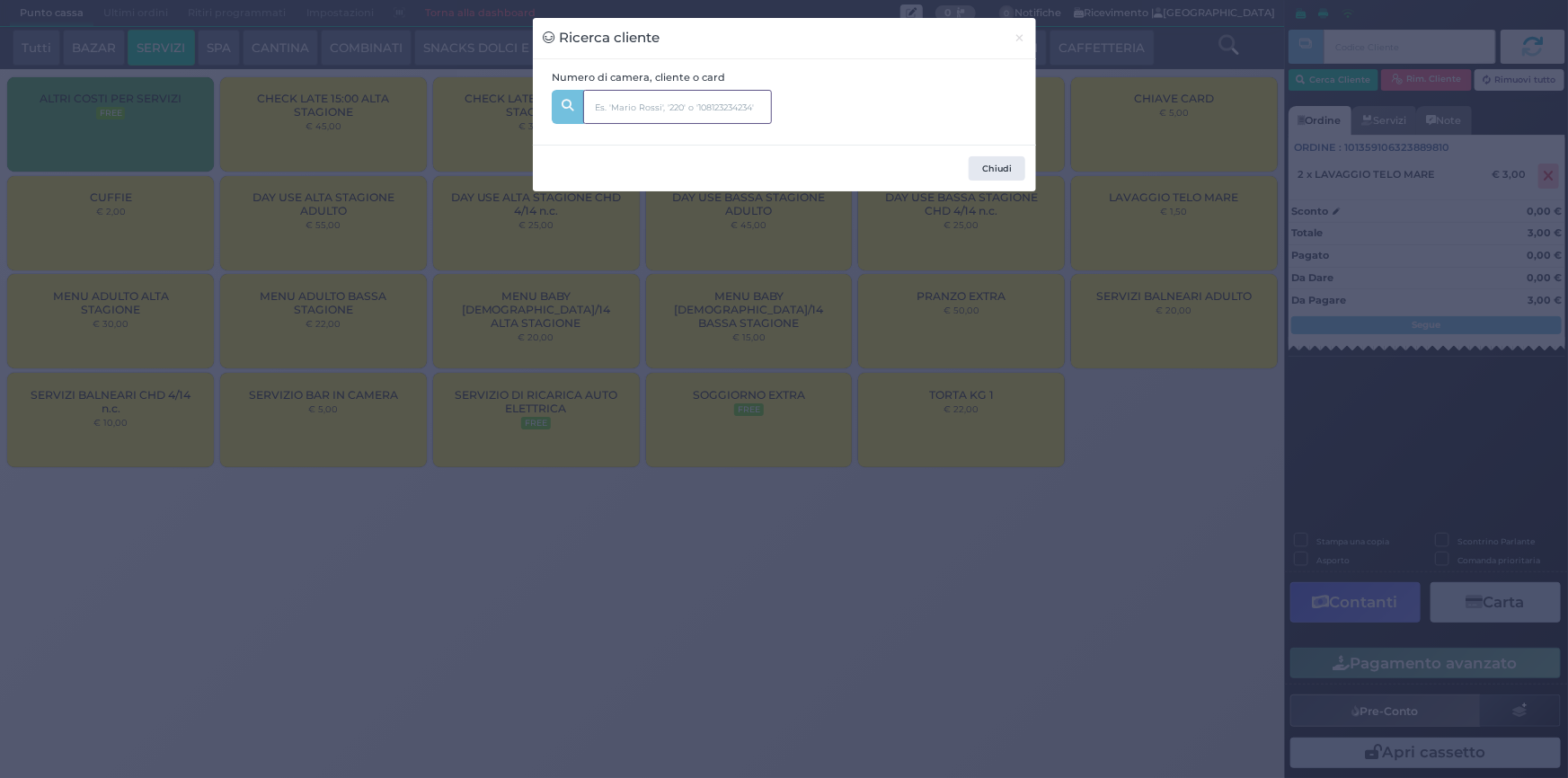
click at [626, 112] on input "text" at bounding box center [677, 107] width 189 height 34
type input "125"
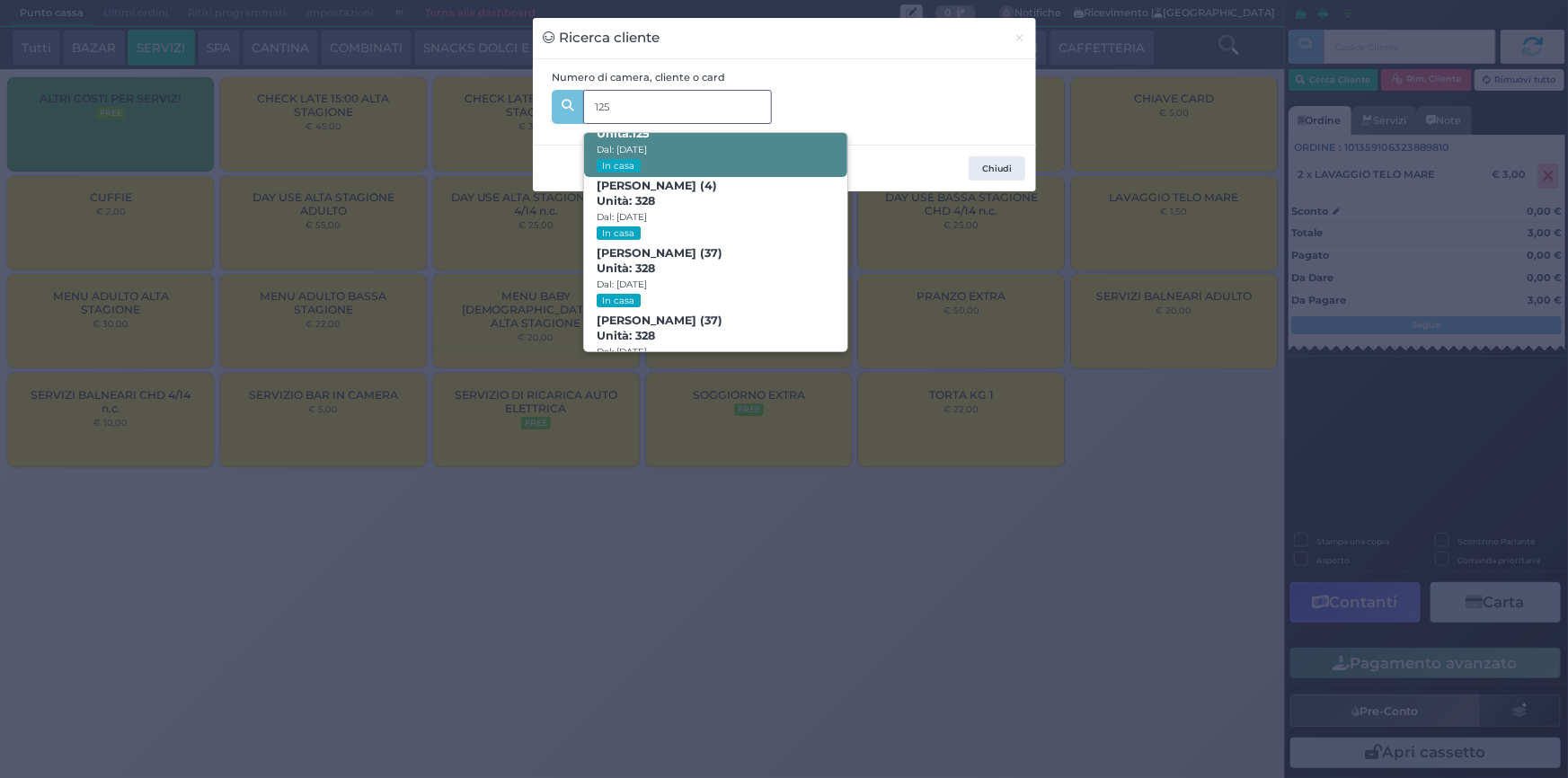
scroll to position [116, 0]
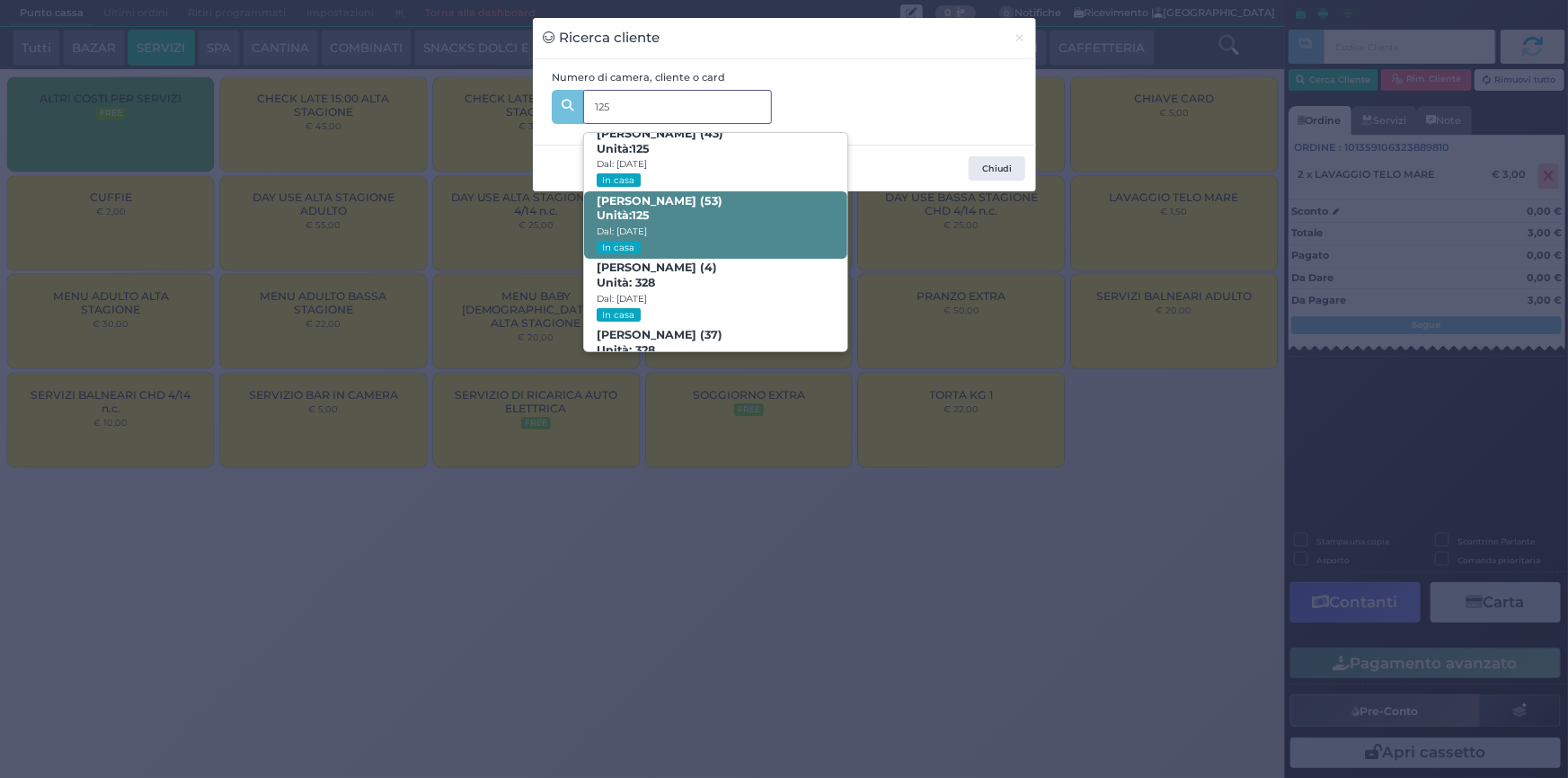
click at [738, 212] on span "Carlo Loiacono (53) Unità: 125 Dal: 31/08/2025 In casa" at bounding box center [716, 225] width 263 height 68
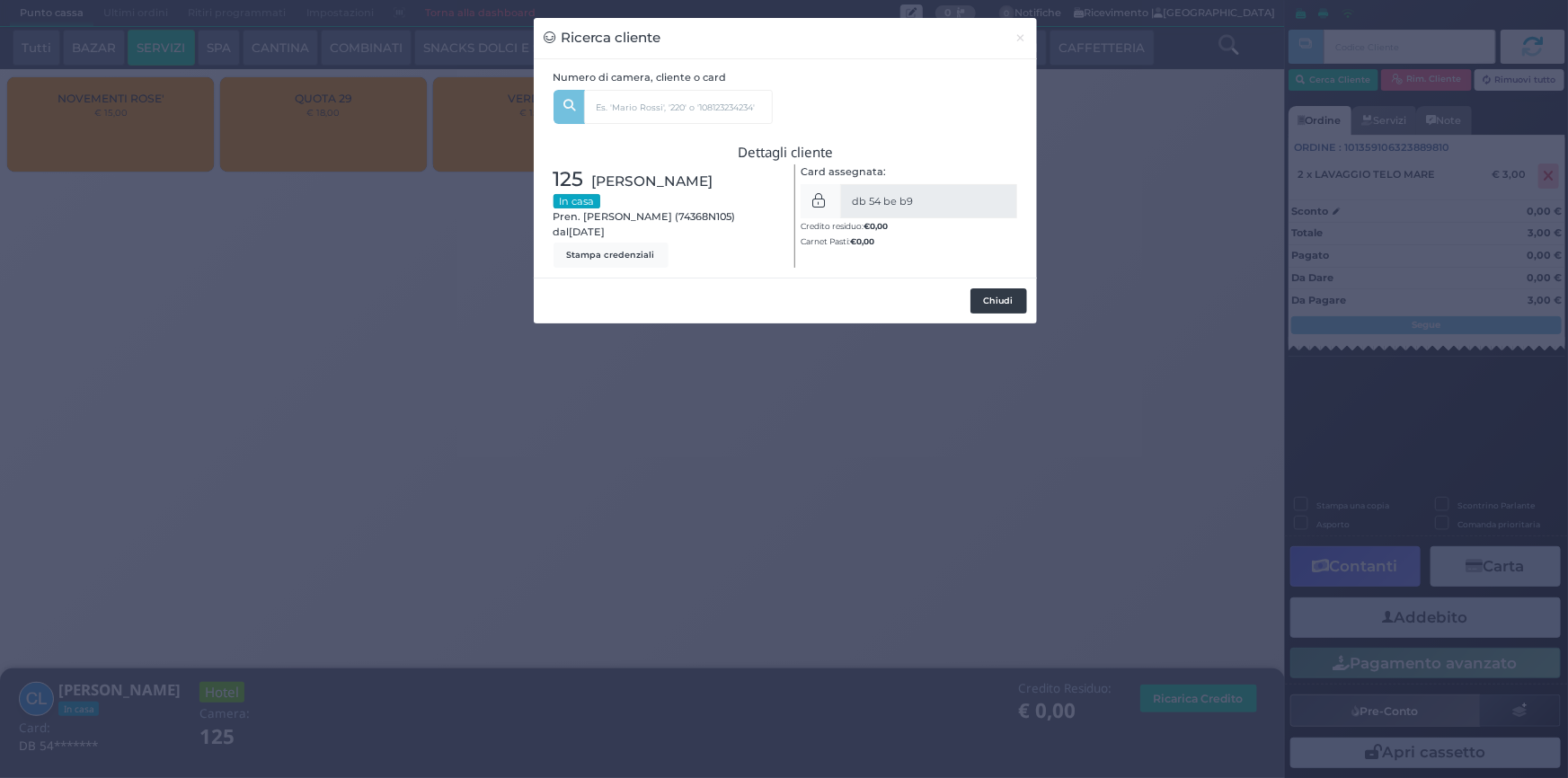
click at [992, 299] on button "Chiudi" at bounding box center [998, 300] width 57 height 25
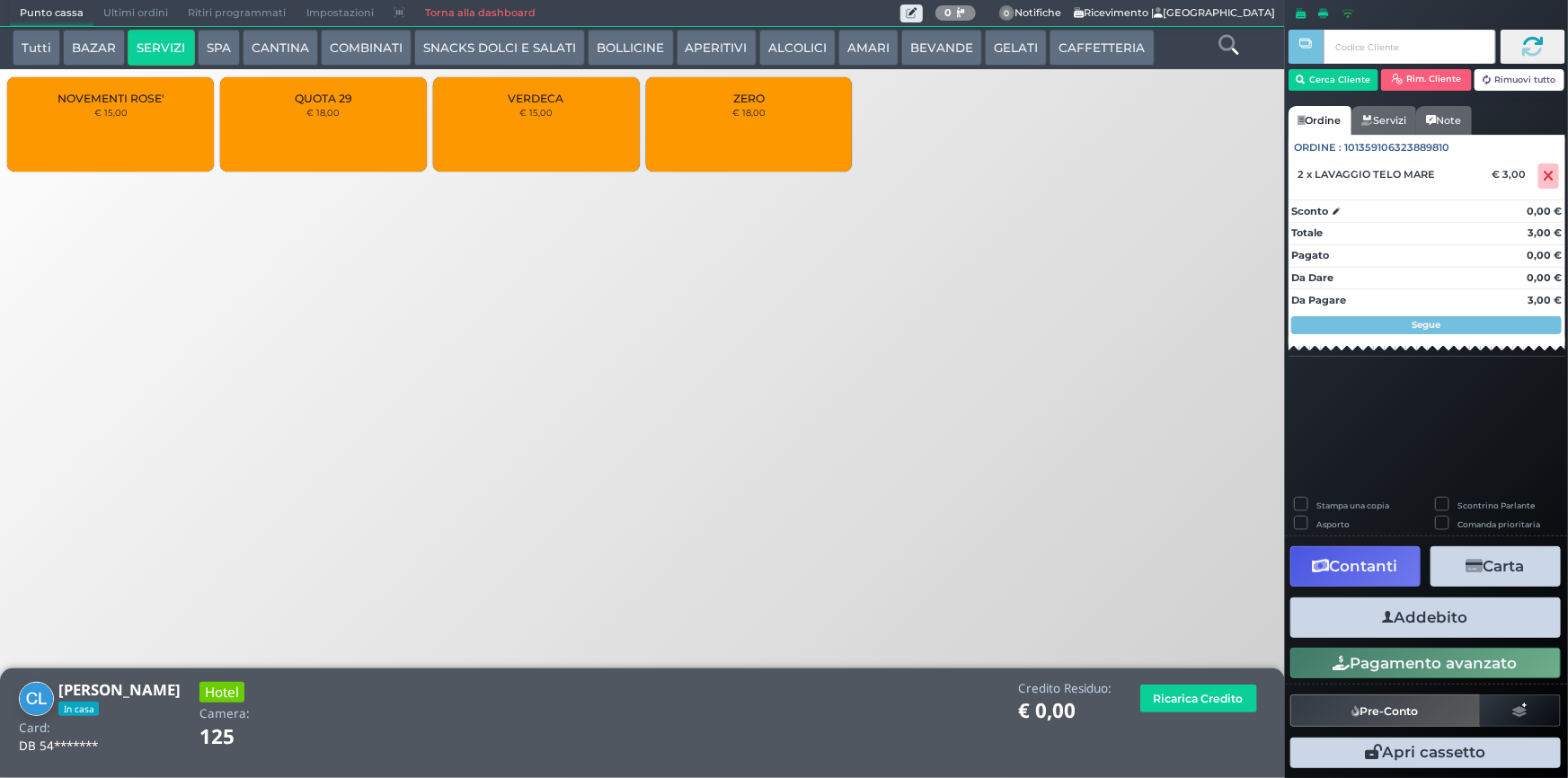
click at [86, 48] on button "BAZAR" at bounding box center [94, 48] width 62 height 36
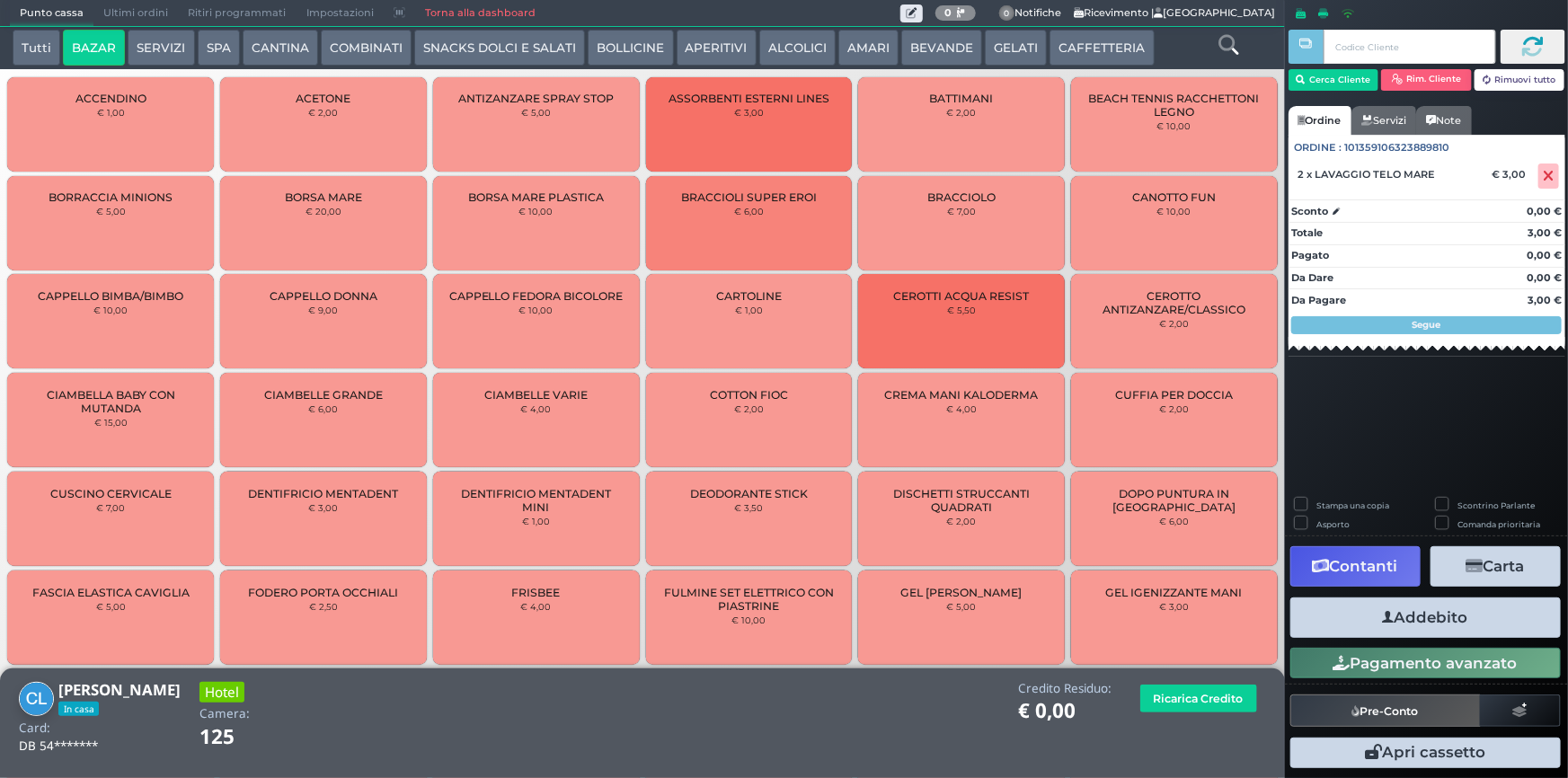
click at [183, 49] on button "SERVIZI" at bounding box center [161, 48] width 67 height 36
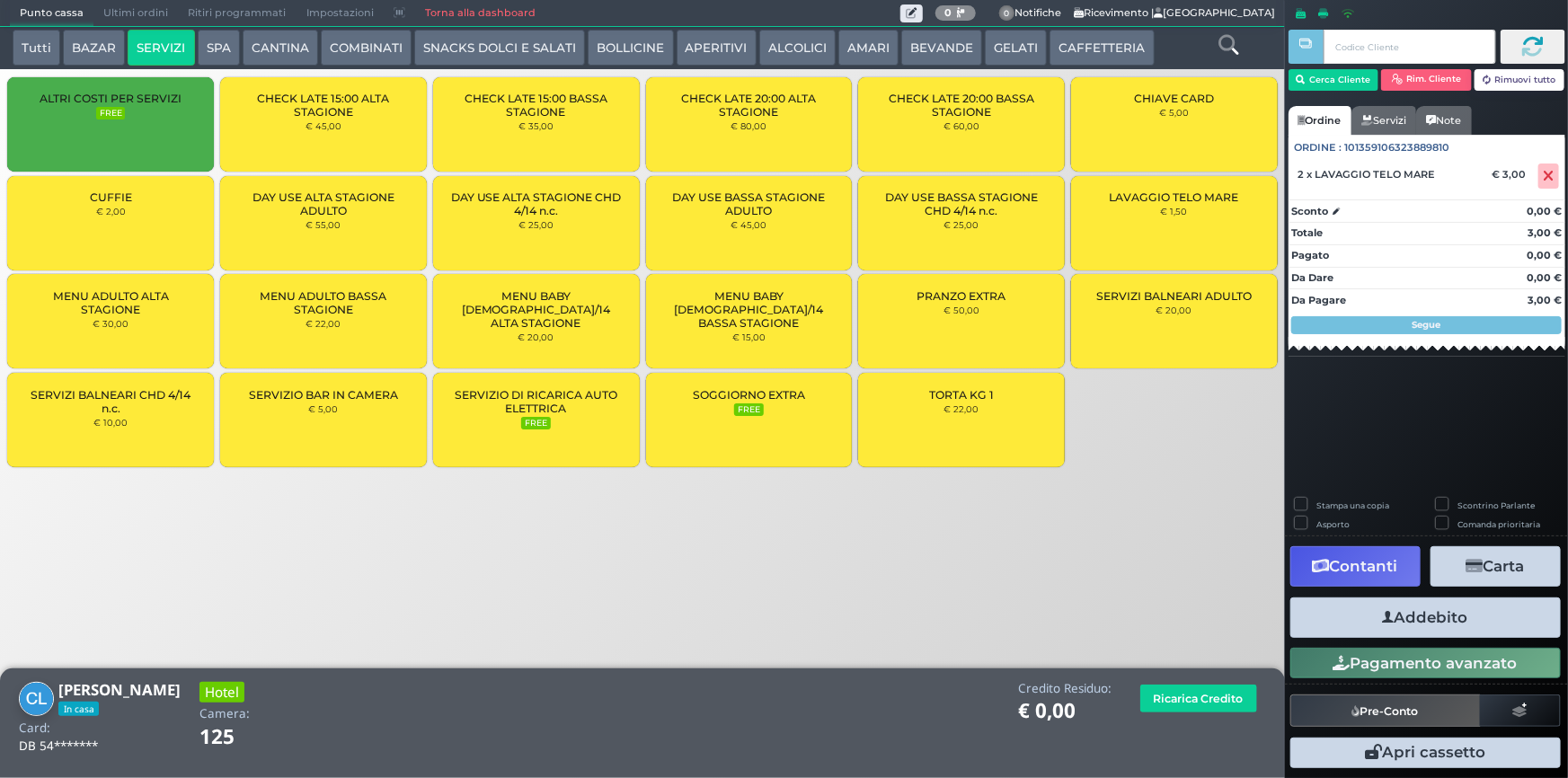
click at [1141, 210] on div "LAVAGGIO TELO MARE € 1,50" at bounding box center [1174, 223] width 206 height 95
click at [1412, 619] on button "Addebito" at bounding box center [1425, 617] width 270 height 41
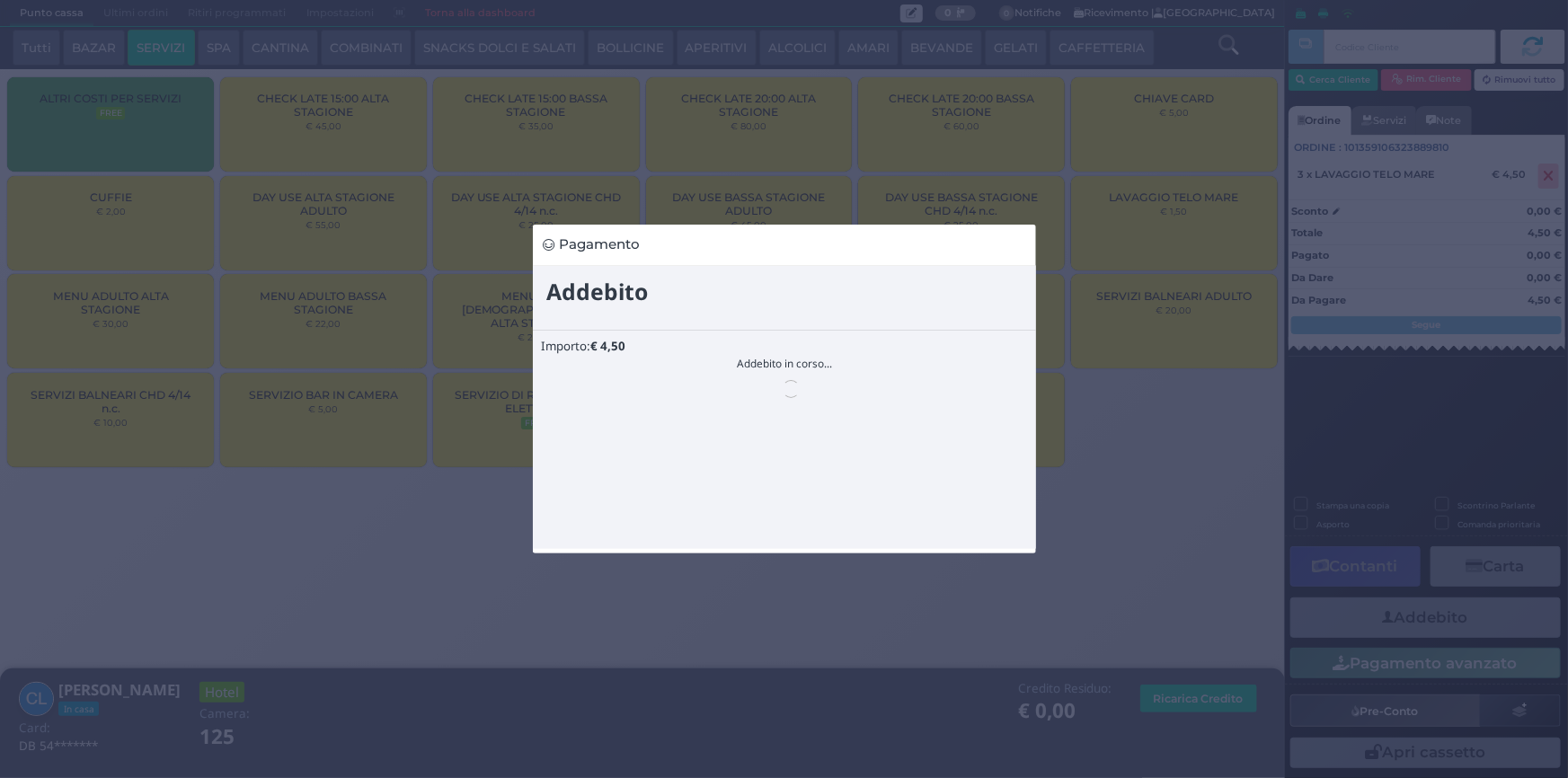
scroll to position [0, 0]
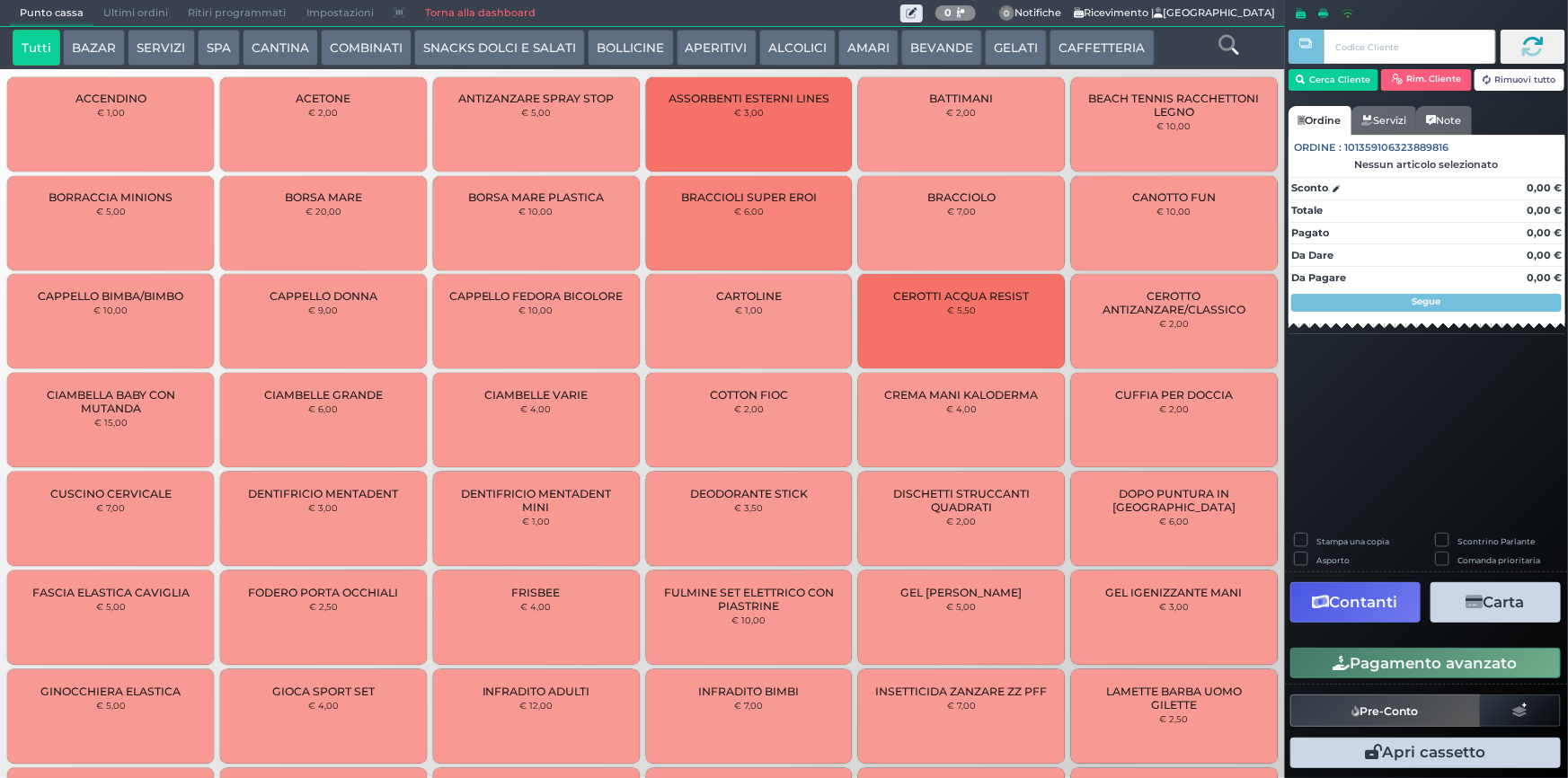
click at [152, 50] on button "SERVIZI" at bounding box center [161, 48] width 67 height 36
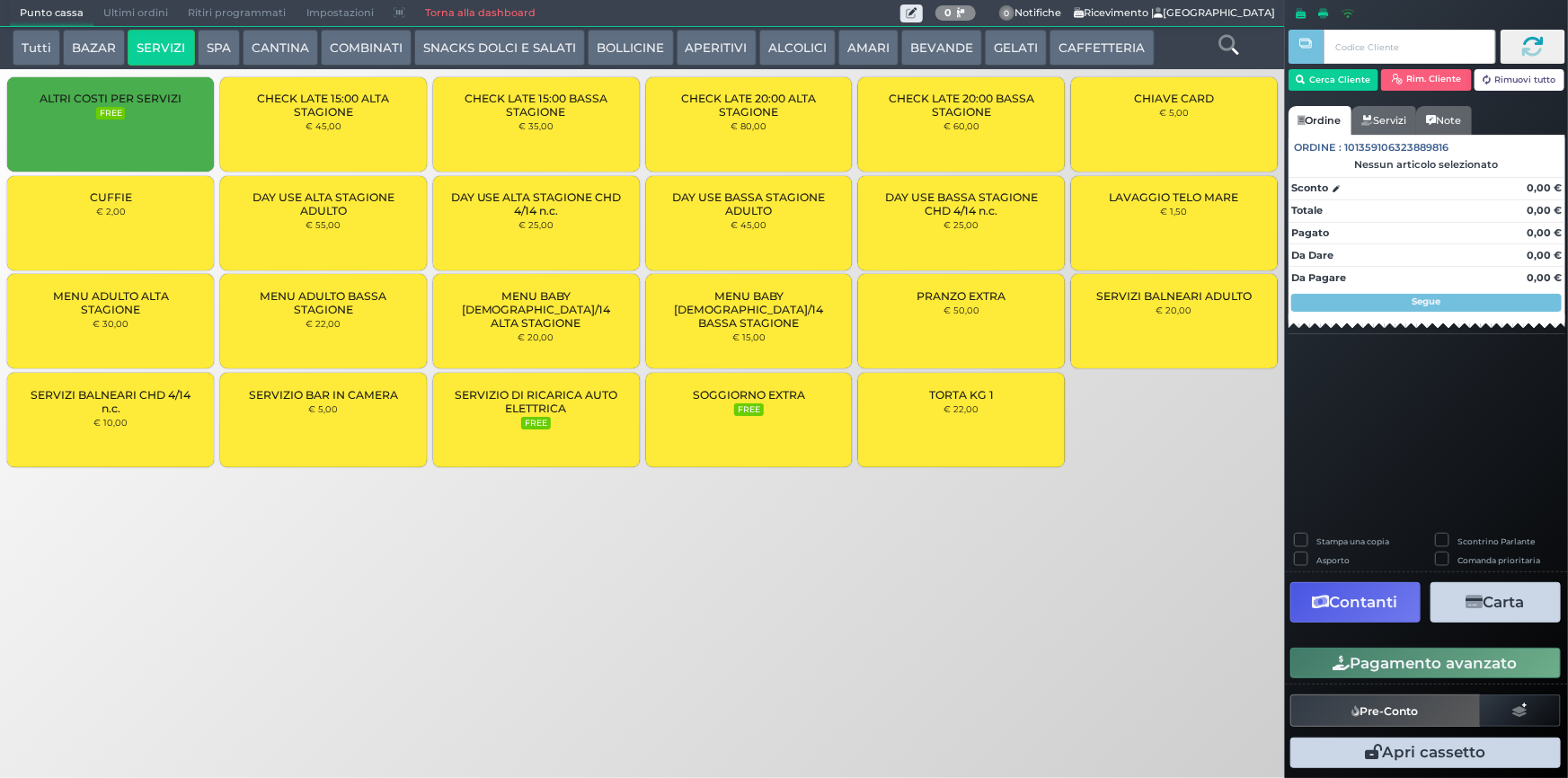
click at [1135, 220] on div "LAVAGGIO TELO MARE € 1,50" at bounding box center [1174, 223] width 206 height 95
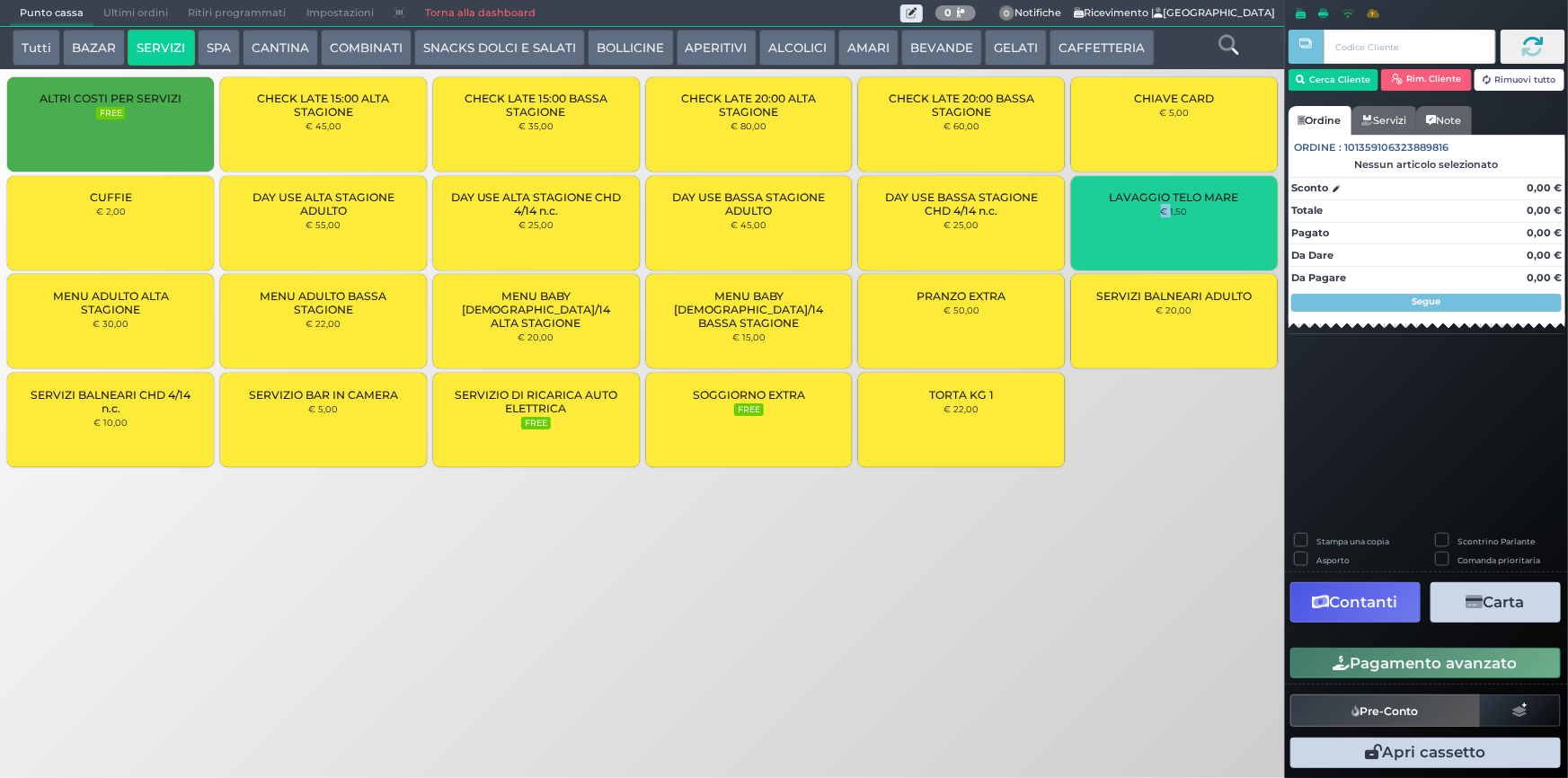
click at [1135, 220] on div "LAVAGGIO TELO MARE € 1,50" at bounding box center [1174, 223] width 206 height 95
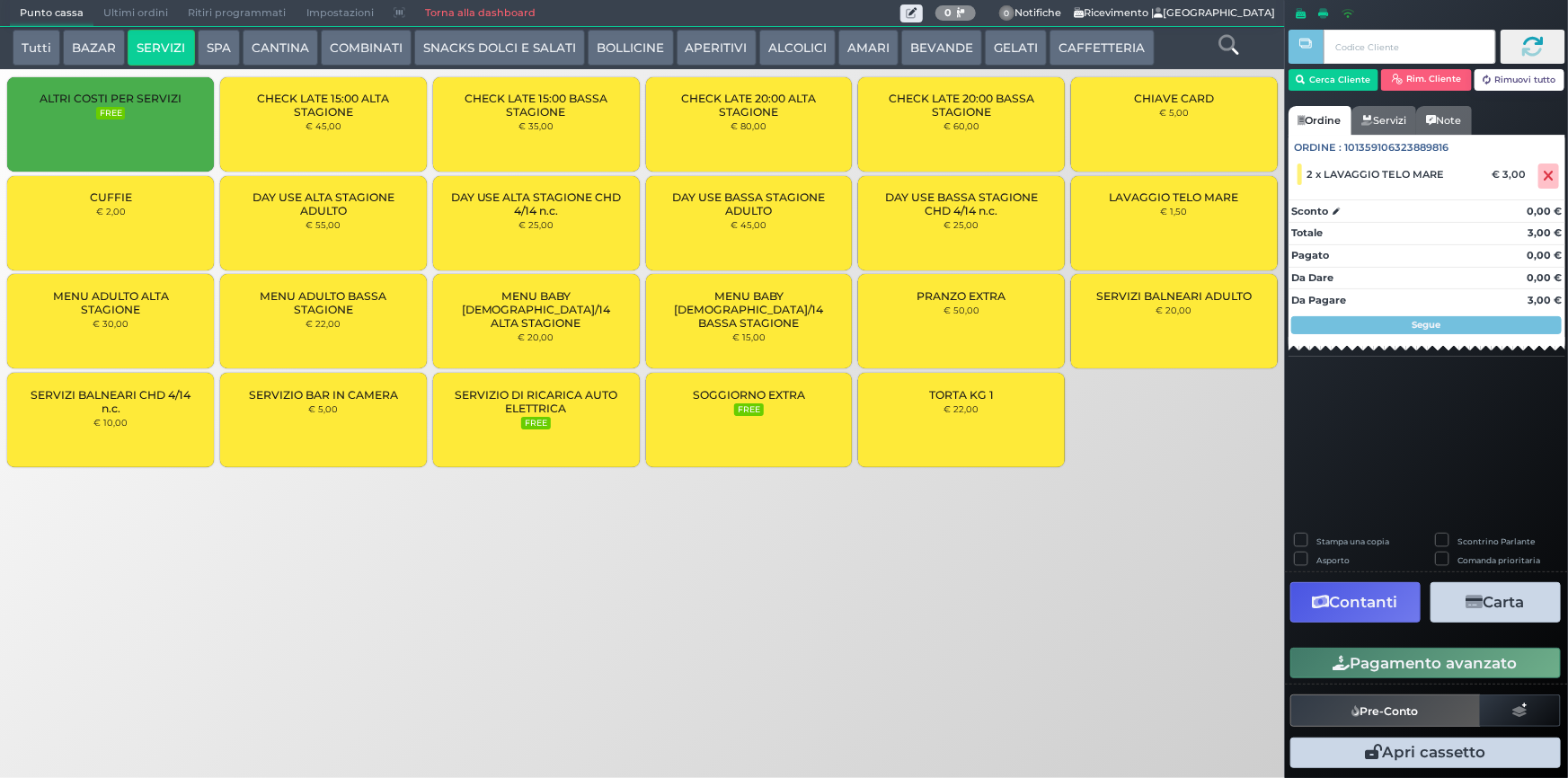
click at [1321, 92] on div "Cerca Cliente Rim. Cliente Rimuovi tutto" at bounding box center [1426, 65] width 276 height 82
click at [1320, 81] on button "Cerca Cliente" at bounding box center [1334, 80] width 91 height 22
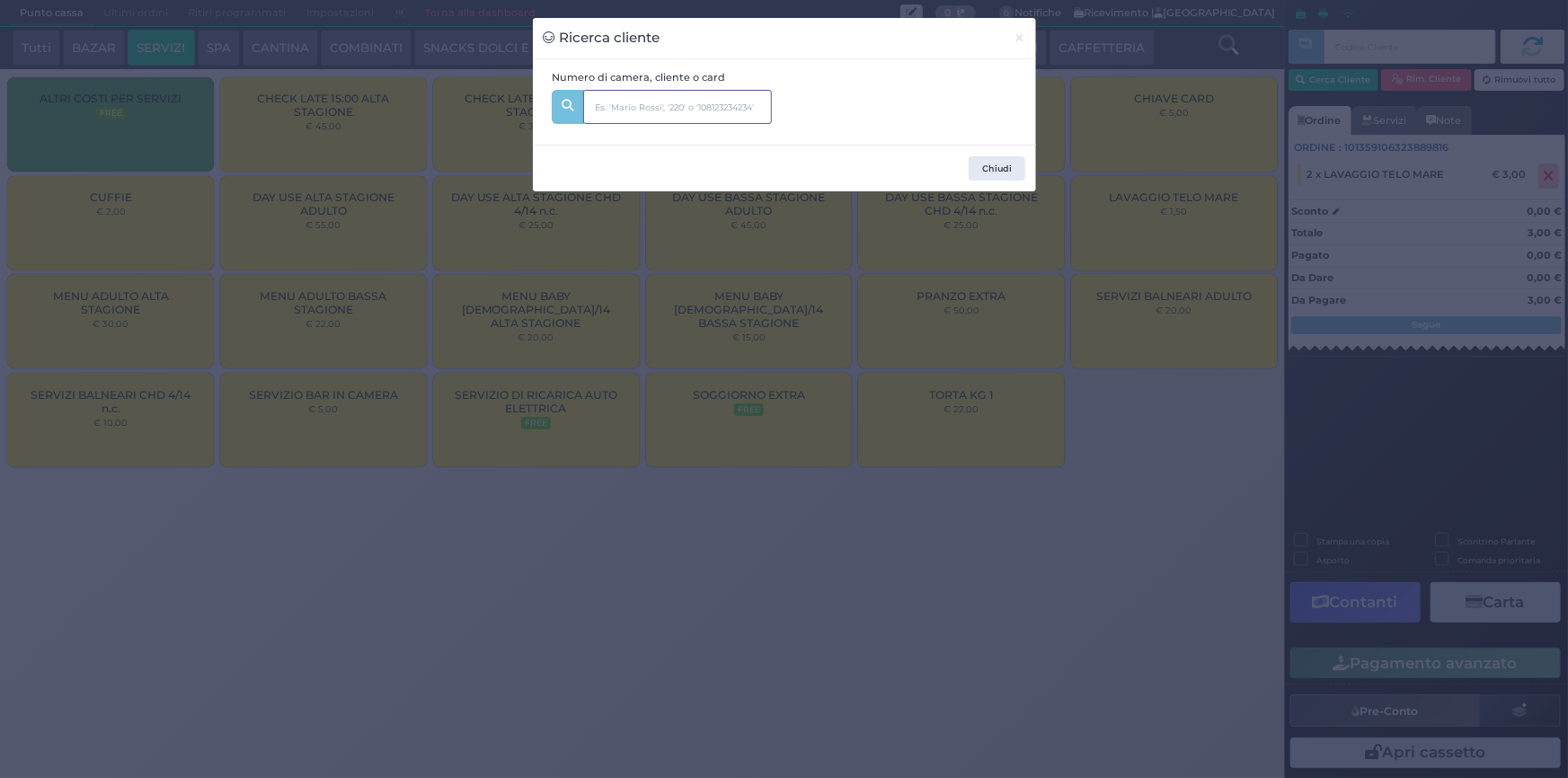
click at [640, 99] on input "text" at bounding box center [677, 107] width 189 height 34
type input "326"
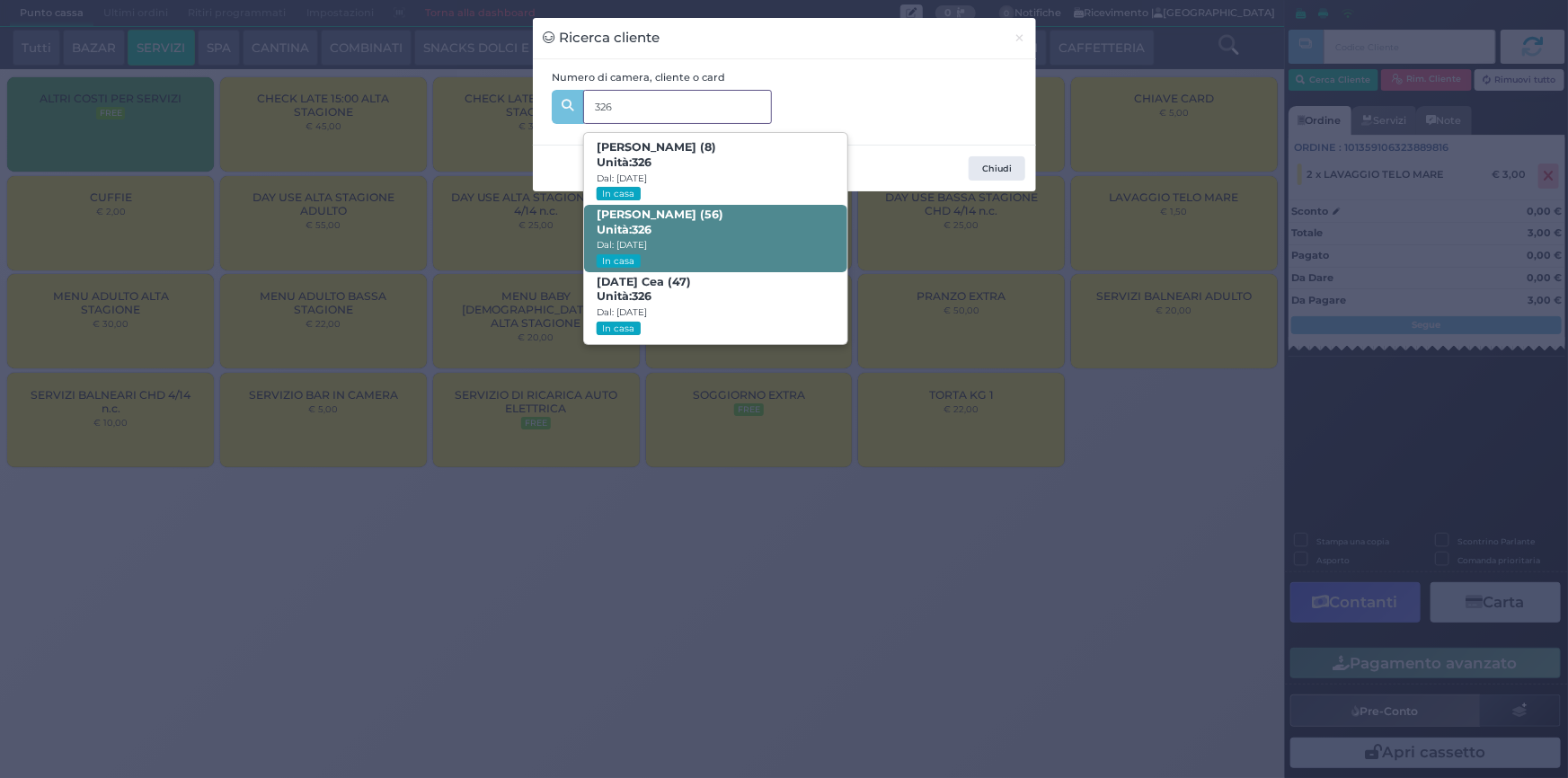
click at [668, 221] on span "Michele Marzano (56) Unità: 326 Dal: 31/08/2025 In casa" at bounding box center [716, 238] width 263 height 68
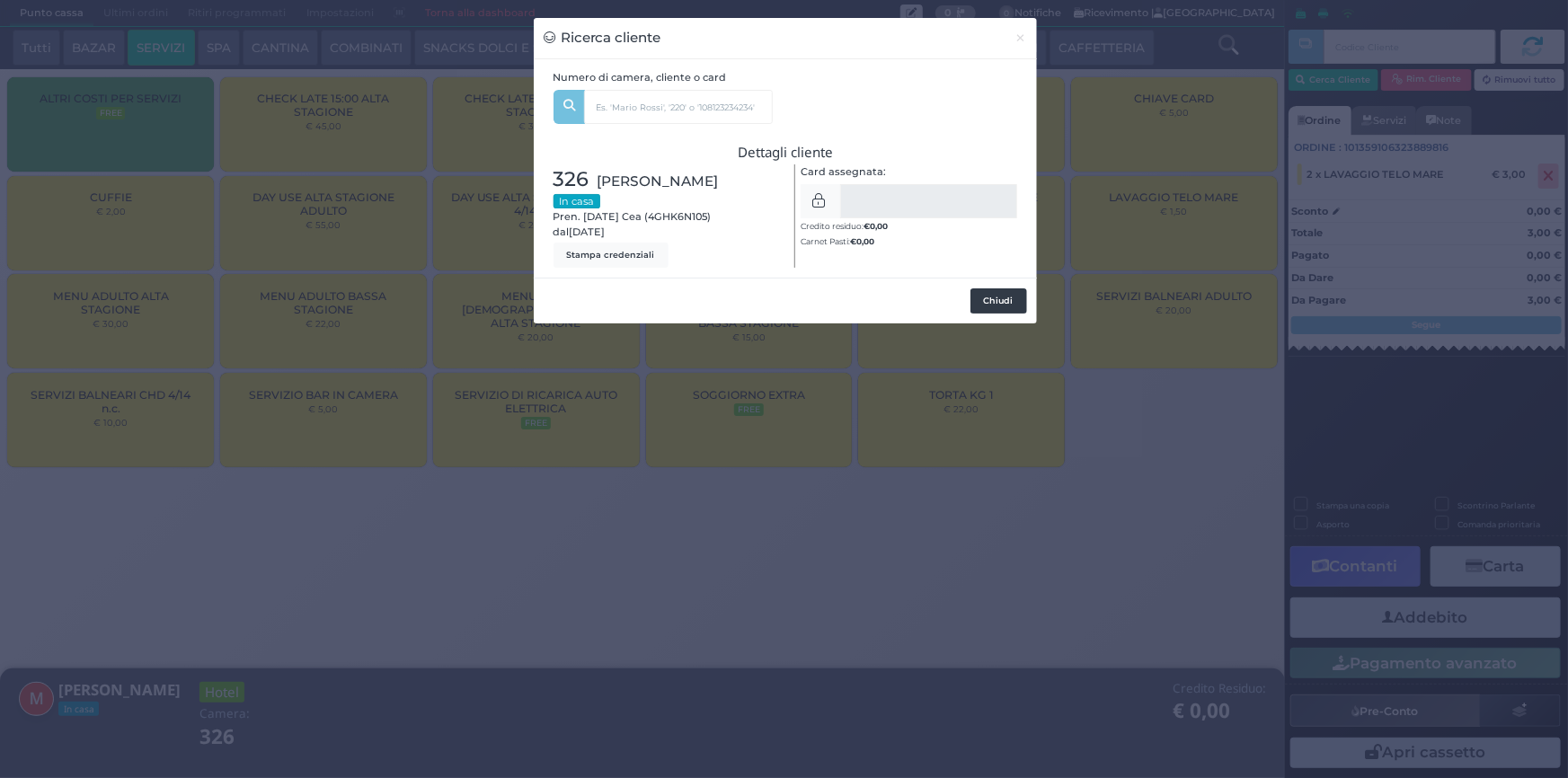
click at [988, 304] on button "Chiudi" at bounding box center [998, 300] width 57 height 25
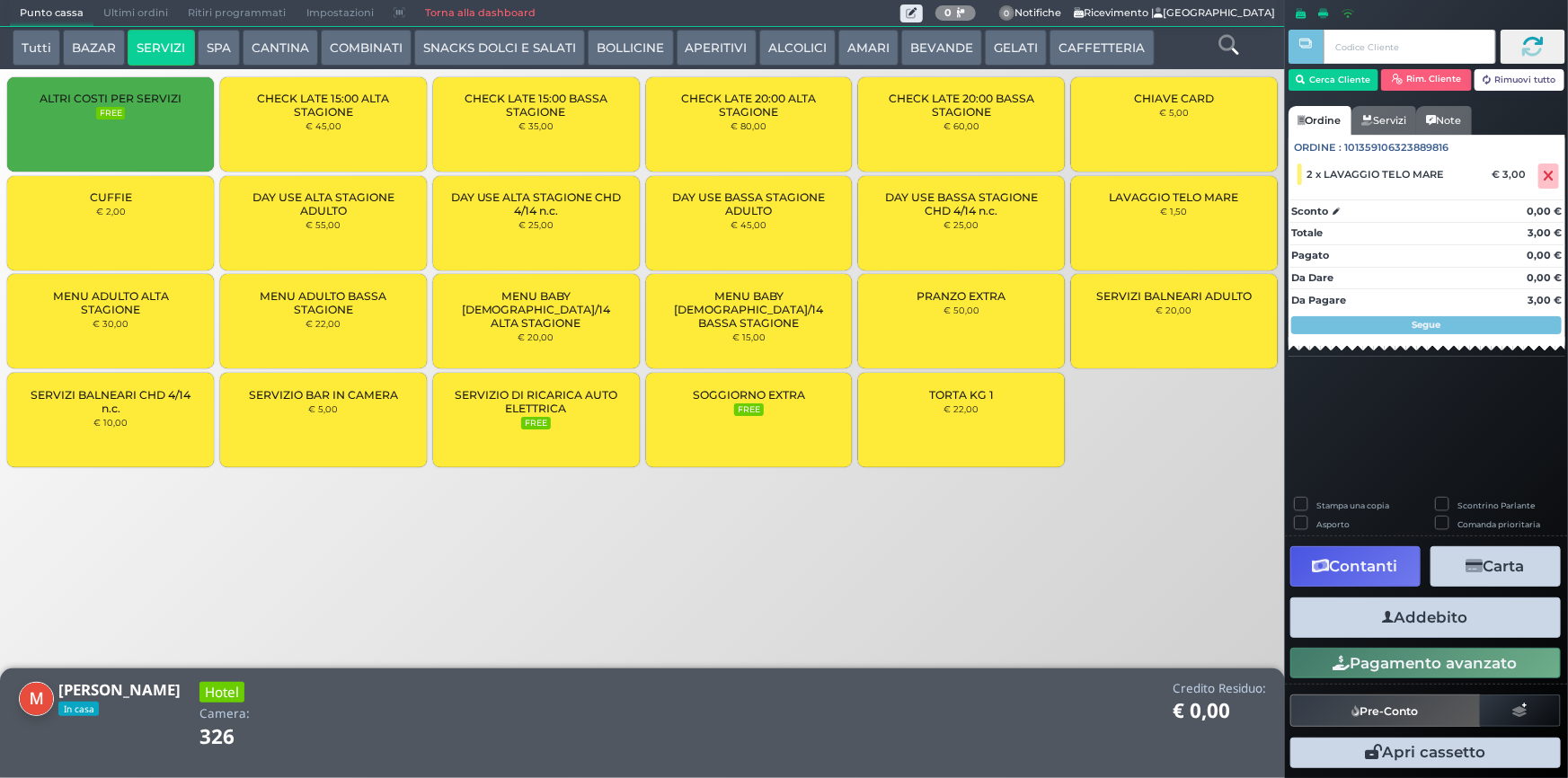
click at [1409, 615] on button "Addebito" at bounding box center [1425, 617] width 270 height 41
